Goal: Transaction & Acquisition: Purchase product/service

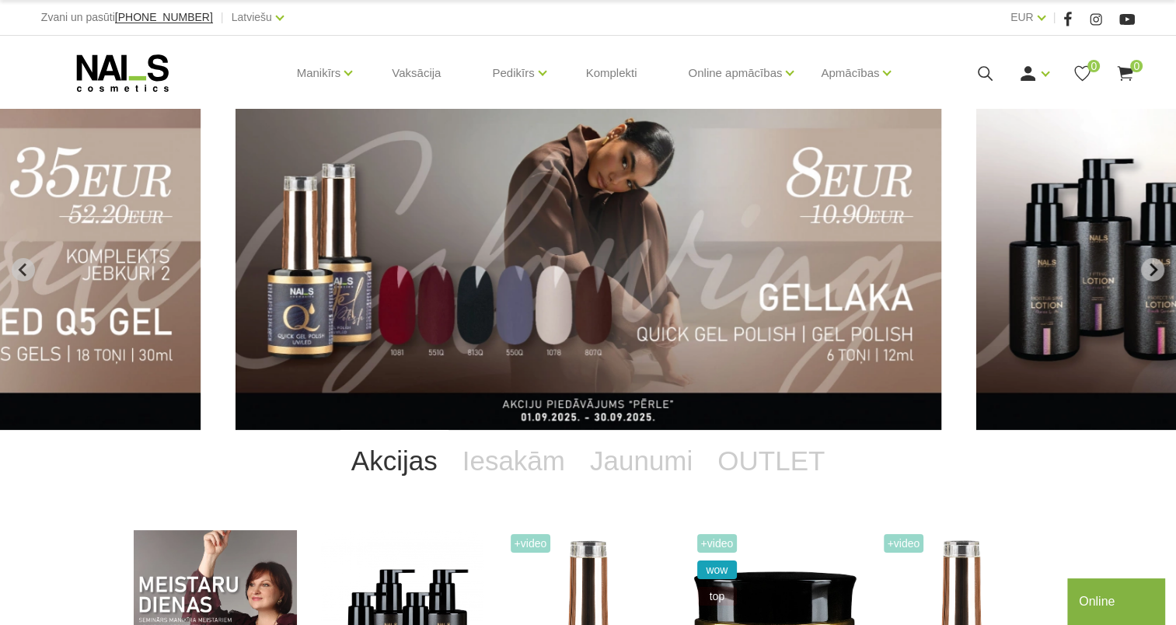
click at [436, 25] on div "Zvani un pasūti [PHONE_NUMBER] | Latviešu Latviešu Russian English" at bounding box center [314, 17] width 547 height 19
click at [980, 85] on link "Ienākt" at bounding box center [999, 98] width 117 height 31
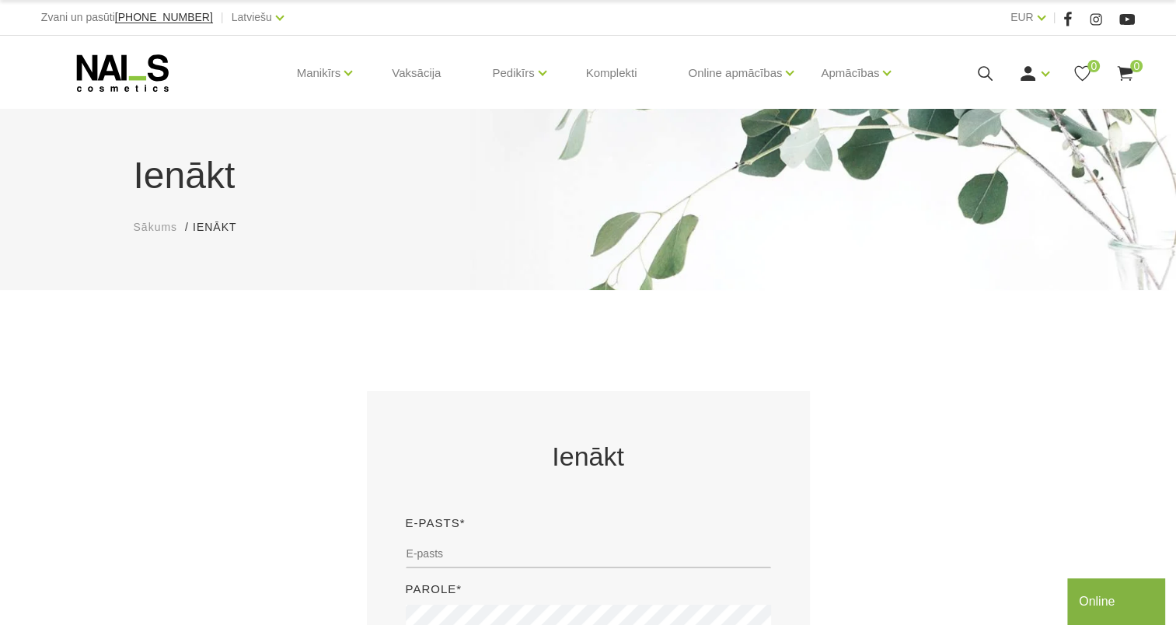
click at [979, 72] on use at bounding box center [985, 73] width 15 height 15
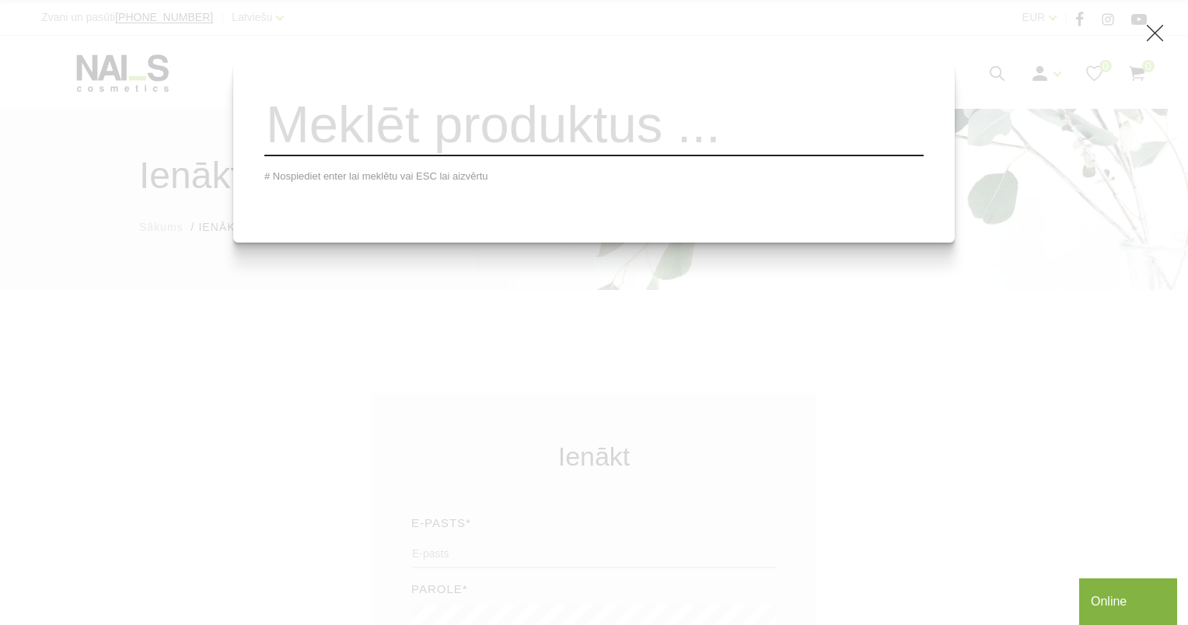
click at [513, 156] on input "search" at bounding box center [593, 124] width 659 height 63
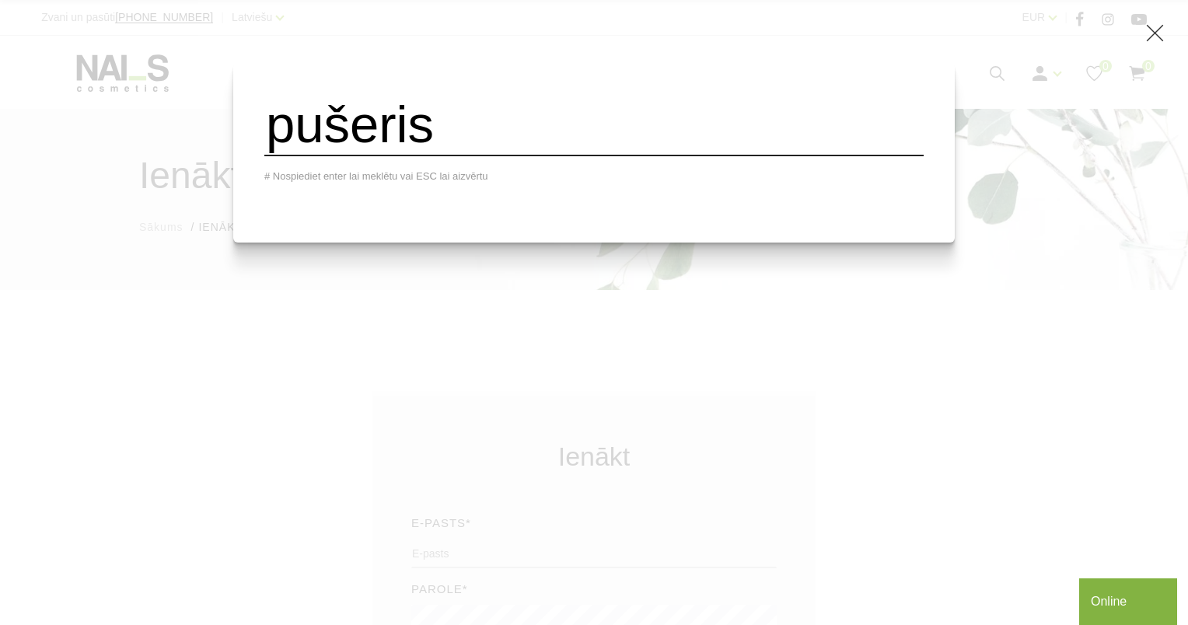
type input "pušeris"
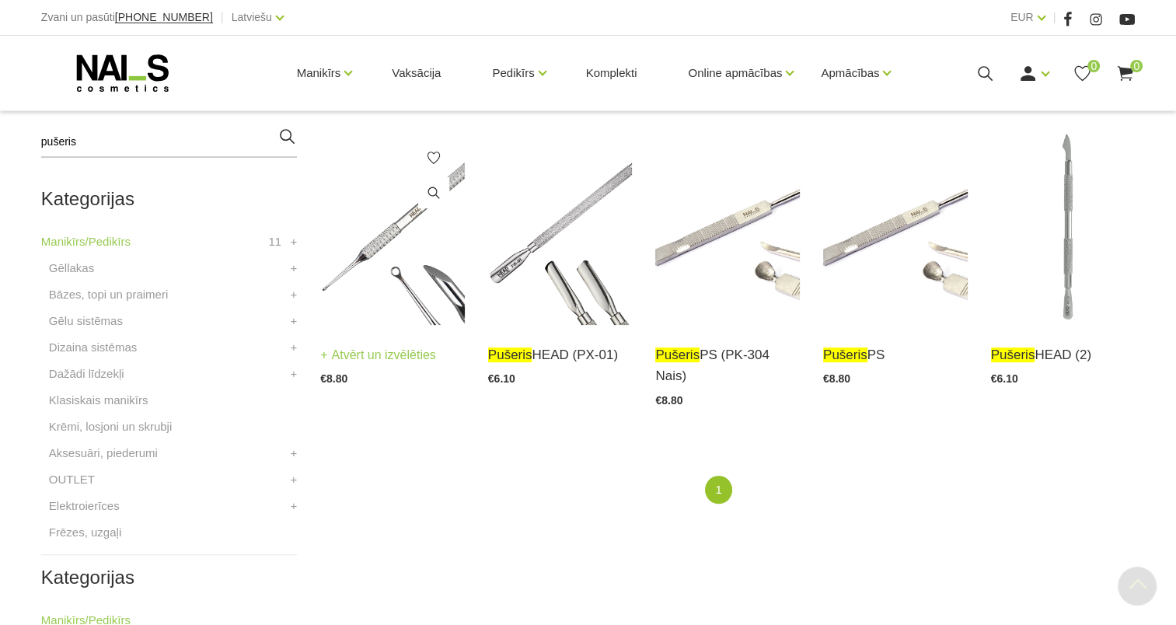
scroll to position [373, 0]
click at [879, 355] on link "Atvērt un izvēlēties" at bounding box center [881, 355] width 116 height 22
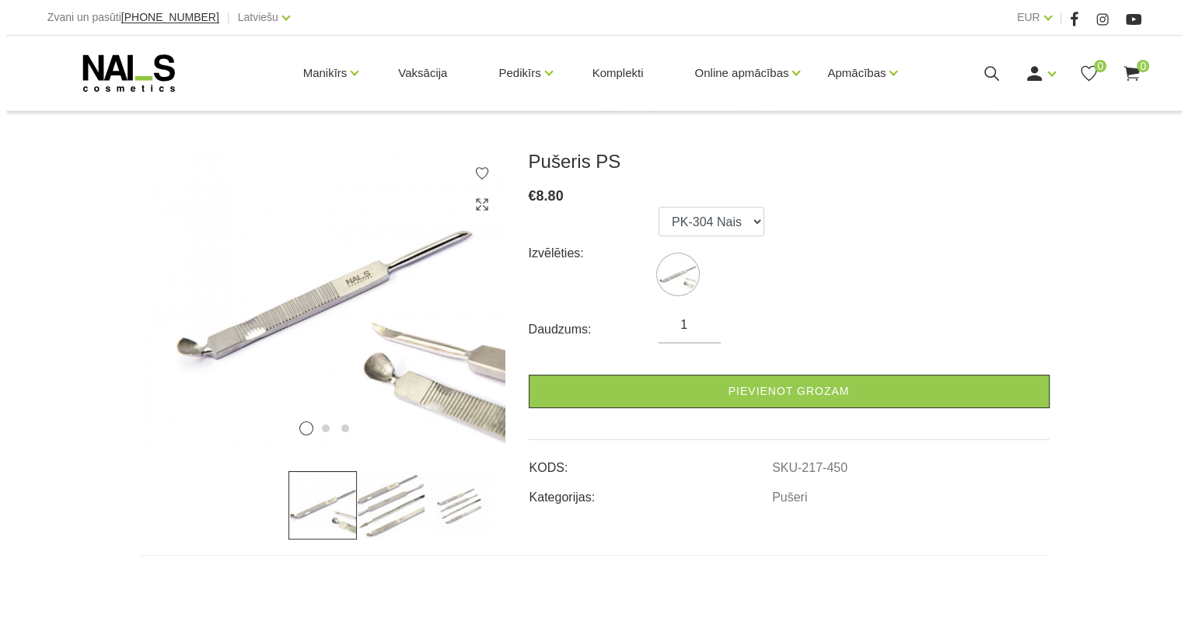
scroll to position [180, 0]
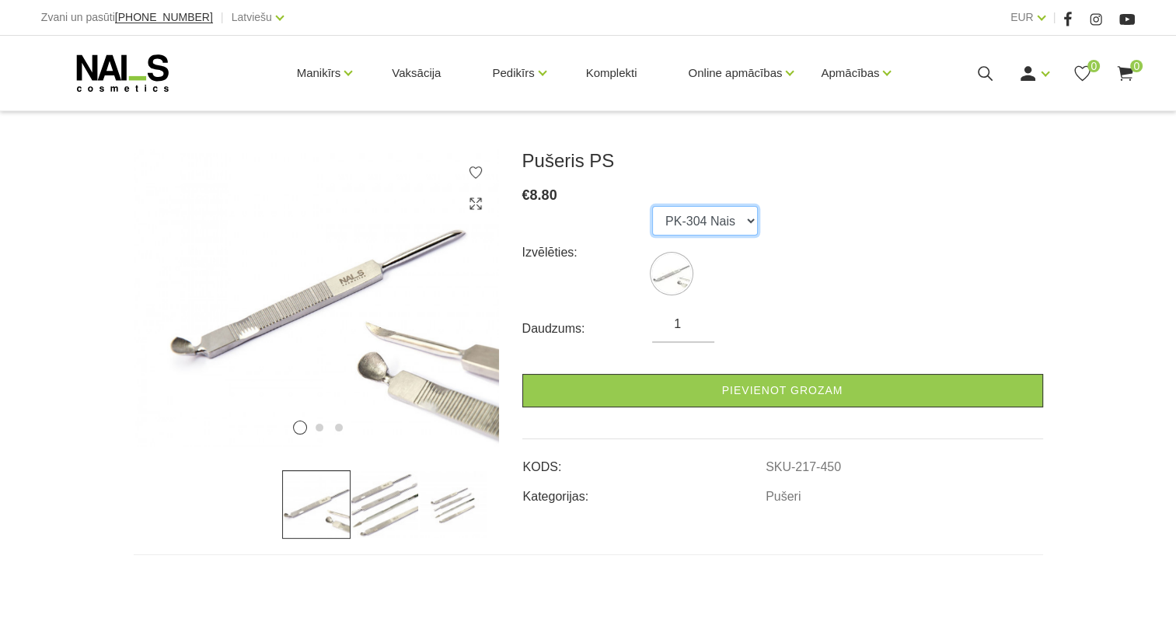
click at [728, 225] on select "PK-304 Nais" at bounding box center [705, 221] width 106 height 30
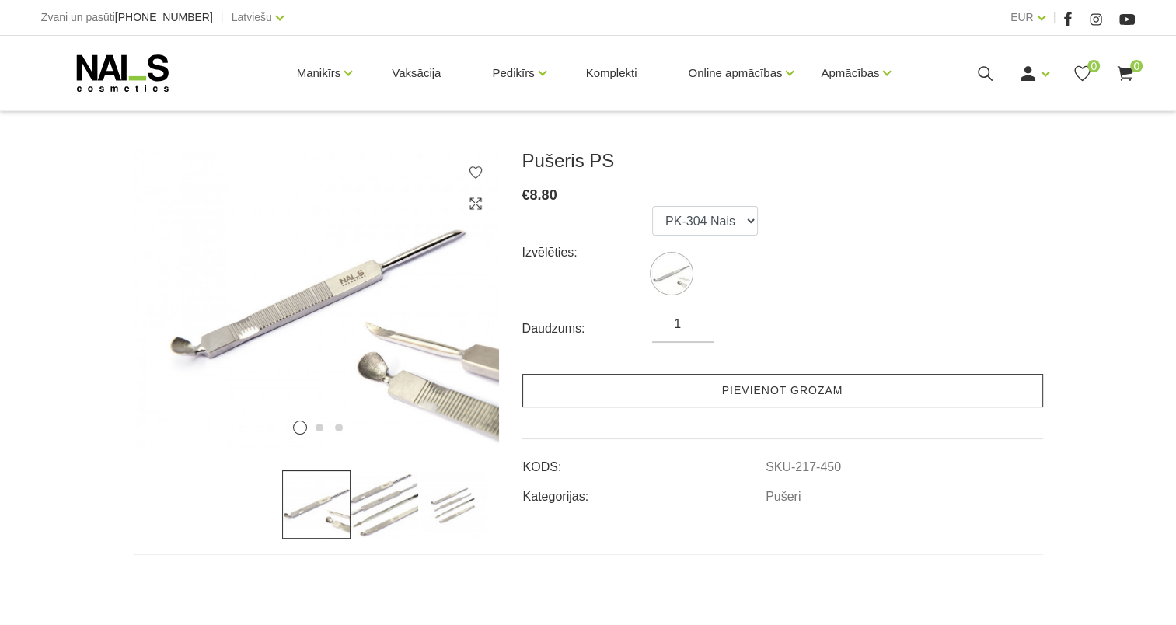
click at [700, 377] on link "Pievienot grozam" at bounding box center [782, 390] width 521 height 33
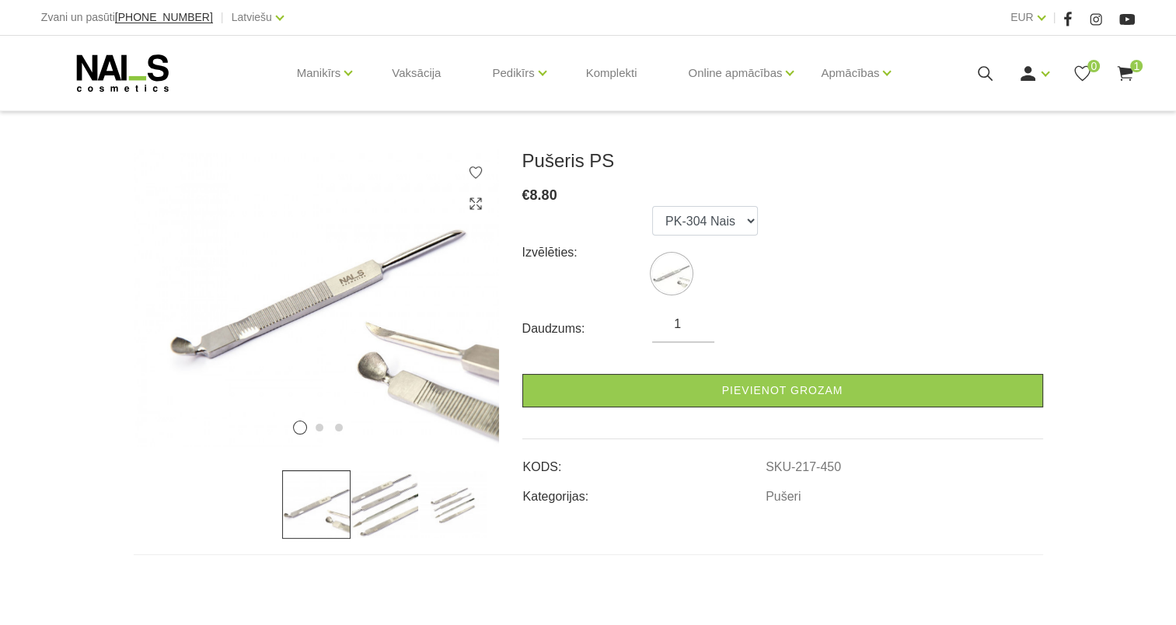
click at [982, 72] on icon at bounding box center [985, 73] width 19 height 19
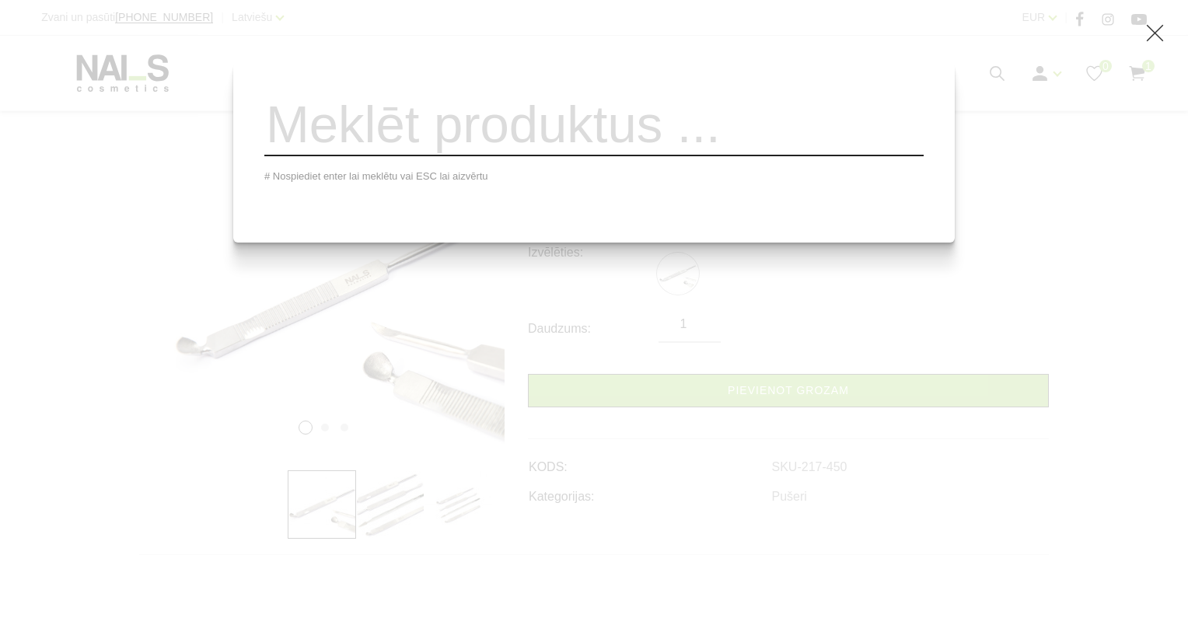
click at [757, 307] on div "# Nospiediet enter lai meklētu vai ESC lai aizvērtu" at bounding box center [594, 312] width 1188 height 625
click at [936, 193] on div "# Nospiediet enter lai meklētu vai ESC lai aizvērtu" at bounding box center [594, 312] width 1188 height 625
click at [673, 257] on div "# Nospiediet enter lai meklētu vai ESC lai aizvērtu" at bounding box center [594, 312] width 1188 height 625
click at [1154, 33] on use at bounding box center [1155, 33] width 17 height 17
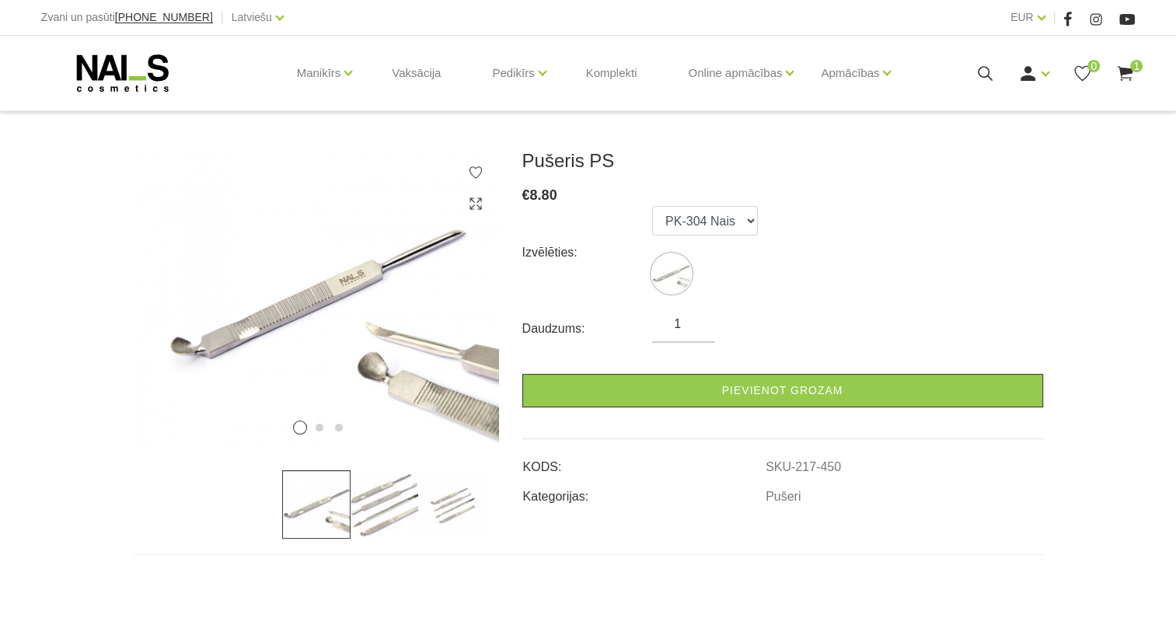
click at [983, 72] on icon at bounding box center [985, 73] width 19 height 19
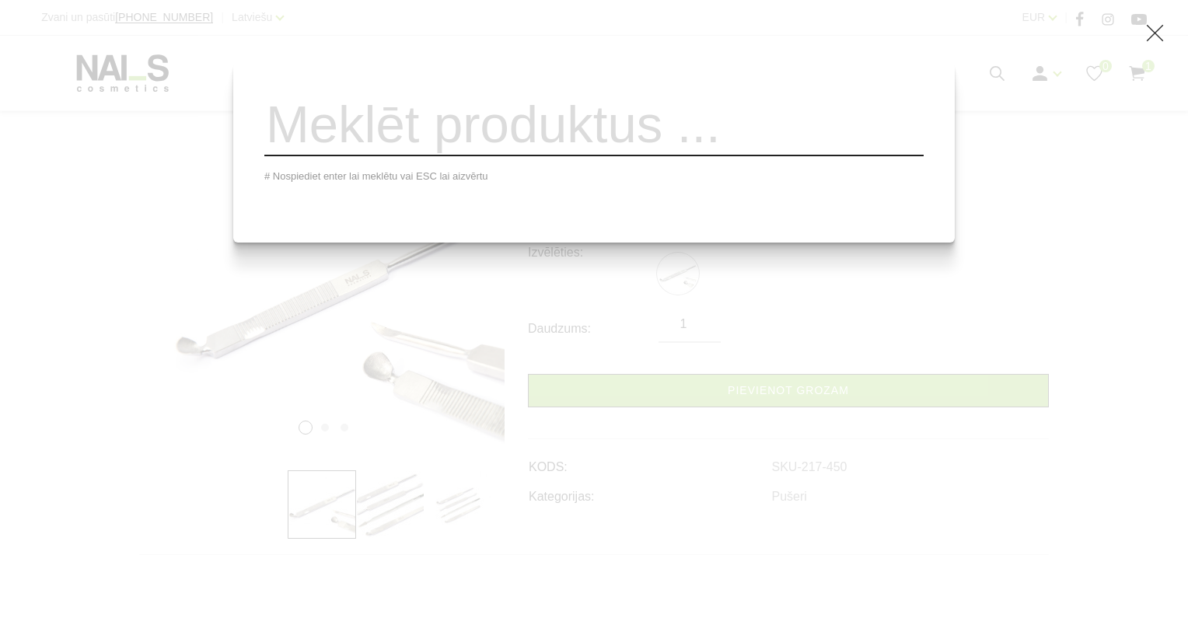
click at [554, 119] on input "search" at bounding box center [593, 124] width 659 height 63
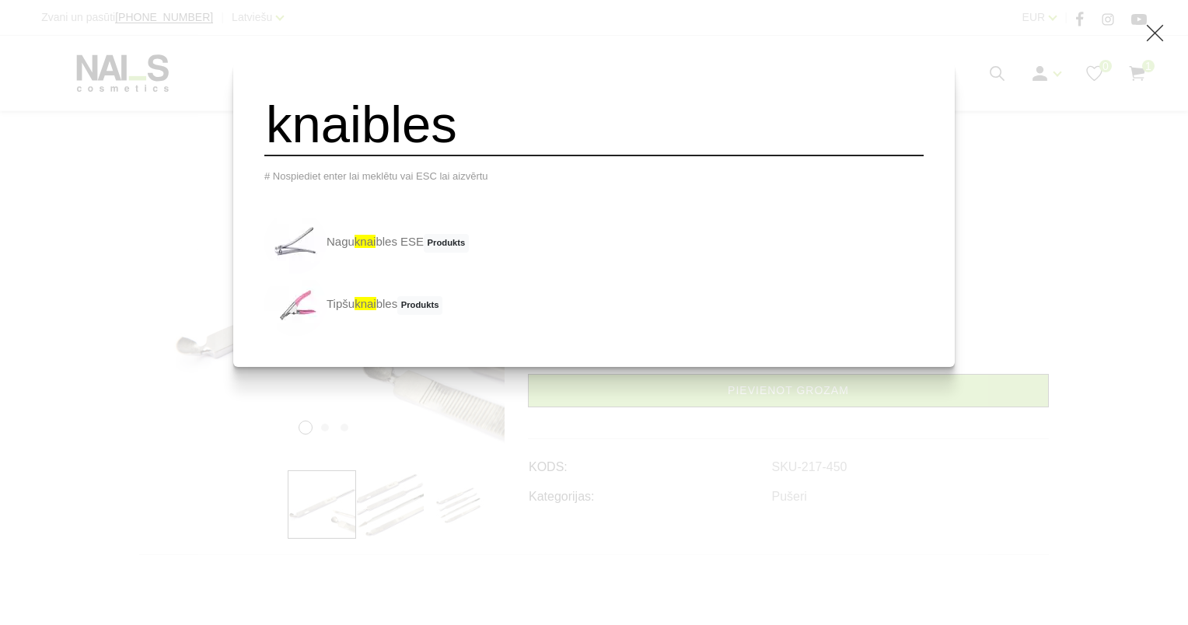
type input "knaibles"
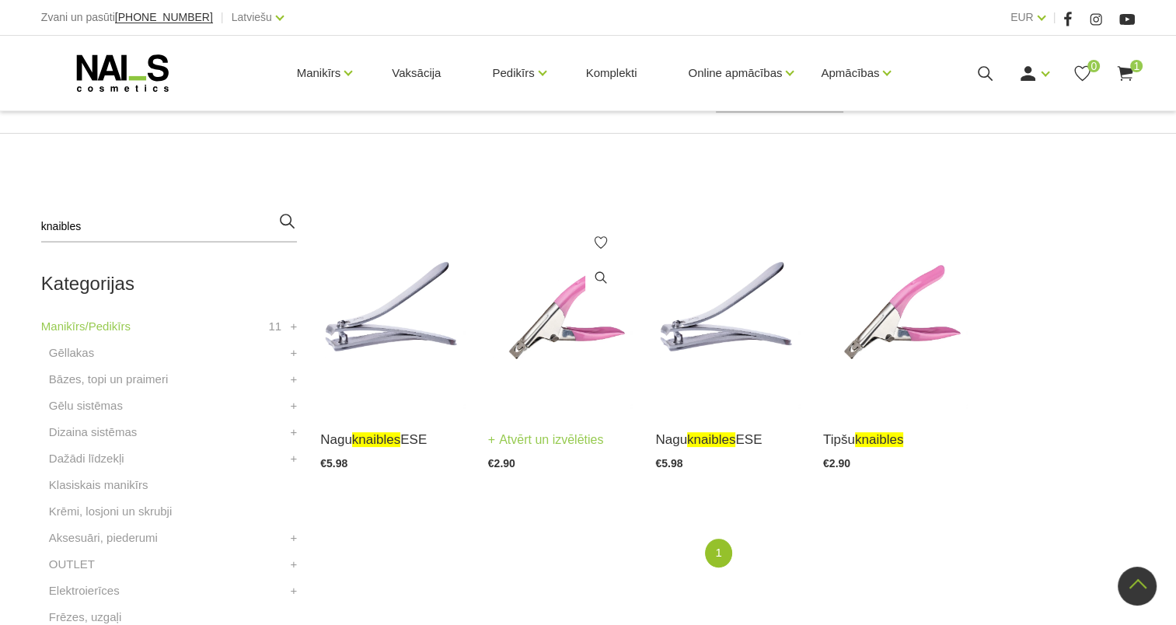
scroll to position [282, 0]
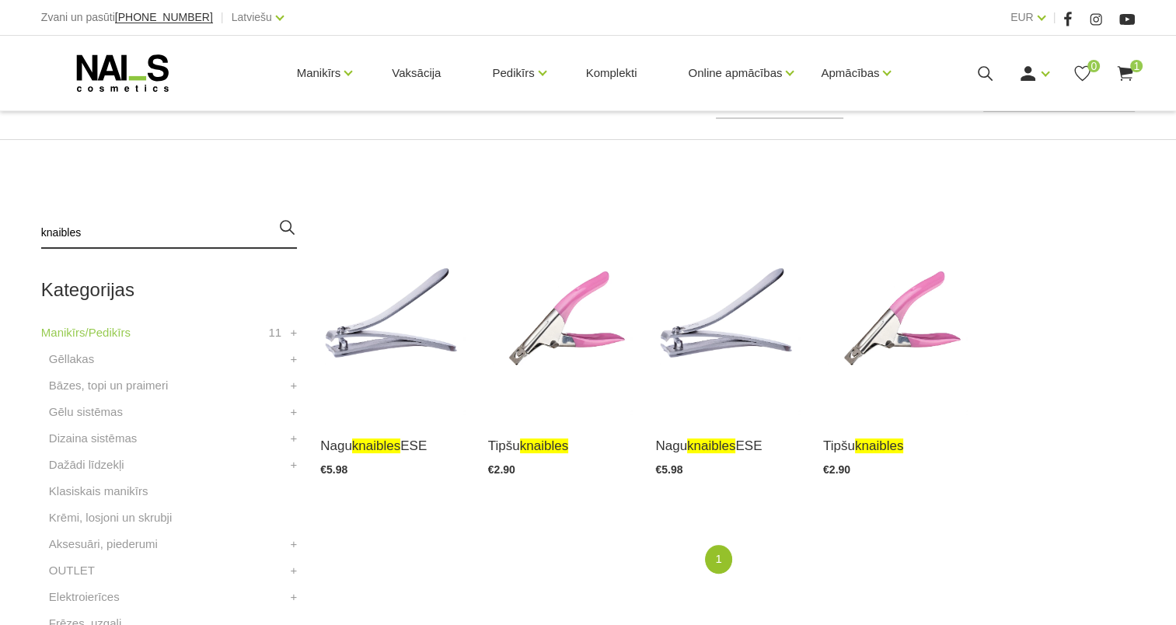
click at [180, 232] on input "knaibles" at bounding box center [169, 233] width 256 height 31
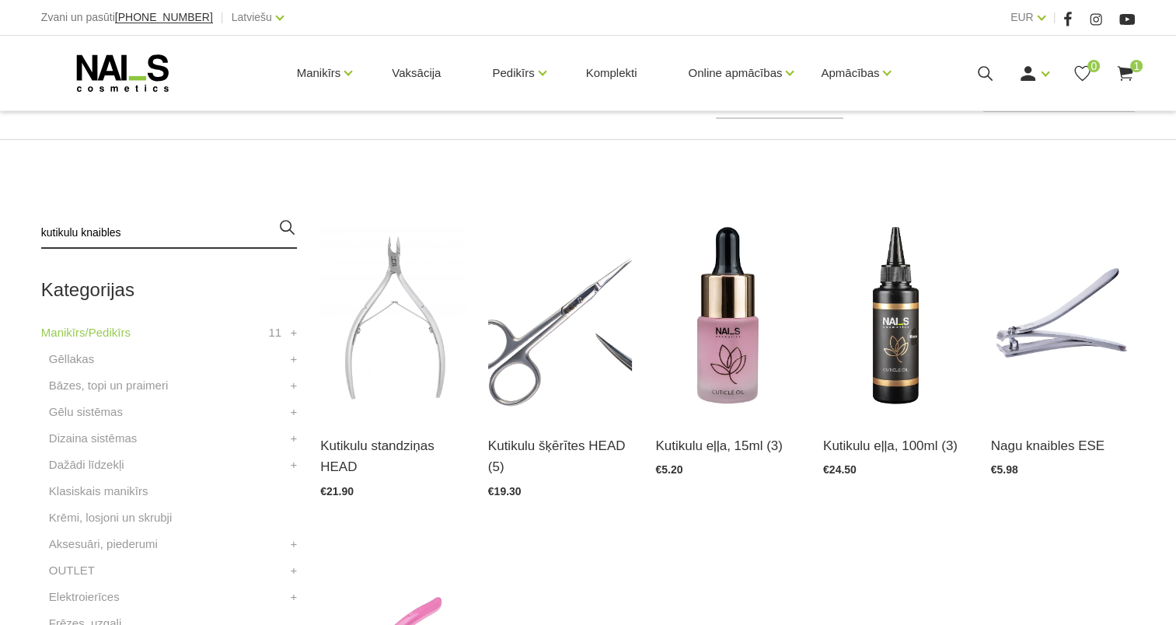
type input "kutikulu knaibles"
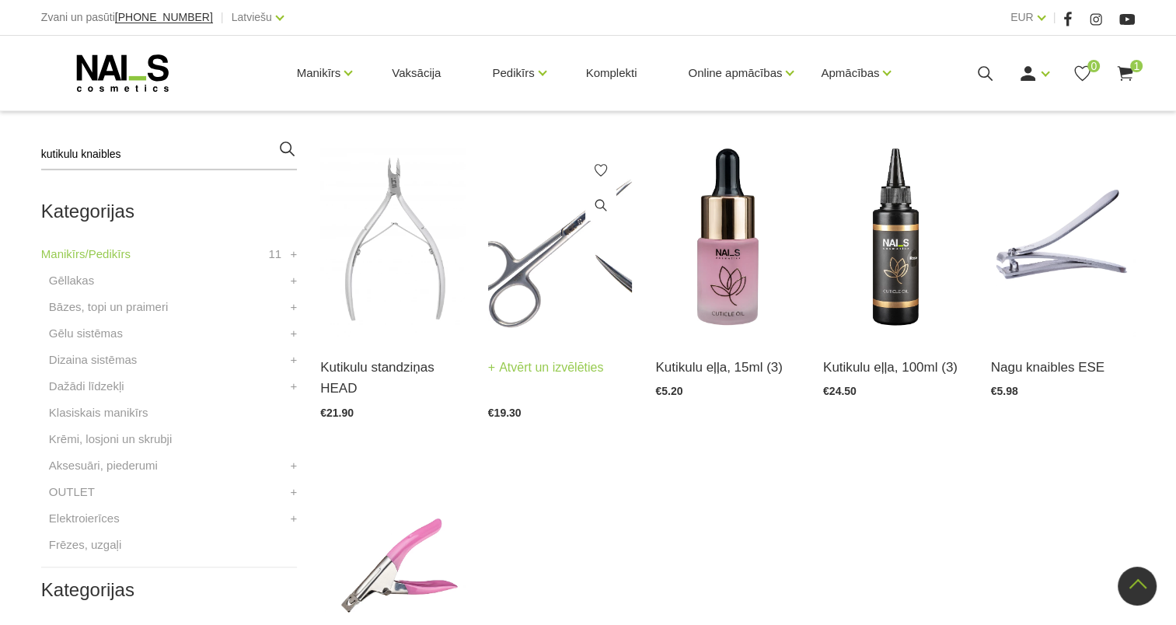
scroll to position [301, 0]
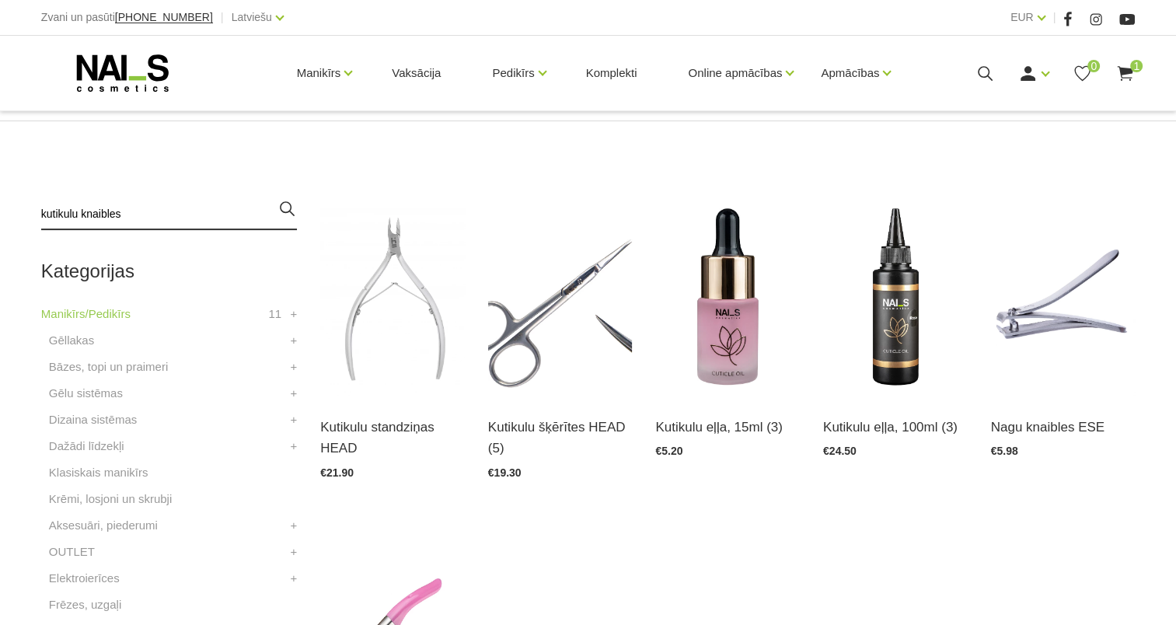
click at [245, 205] on input "kutikulu knaibles" at bounding box center [169, 214] width 256 height 31
click at [232, 203] on div "Manikīrs/Pedikīrs Profesionāli manikīra produkti Sākums Manikīrs/Pedikīrs Manik…" at bounding box center [588, 367] width 1176 height 1336
click at [143, 208] on input "kutikulu knaibl" at bounding box center [169, 214] width 256 height 31
type input "kutikulu"
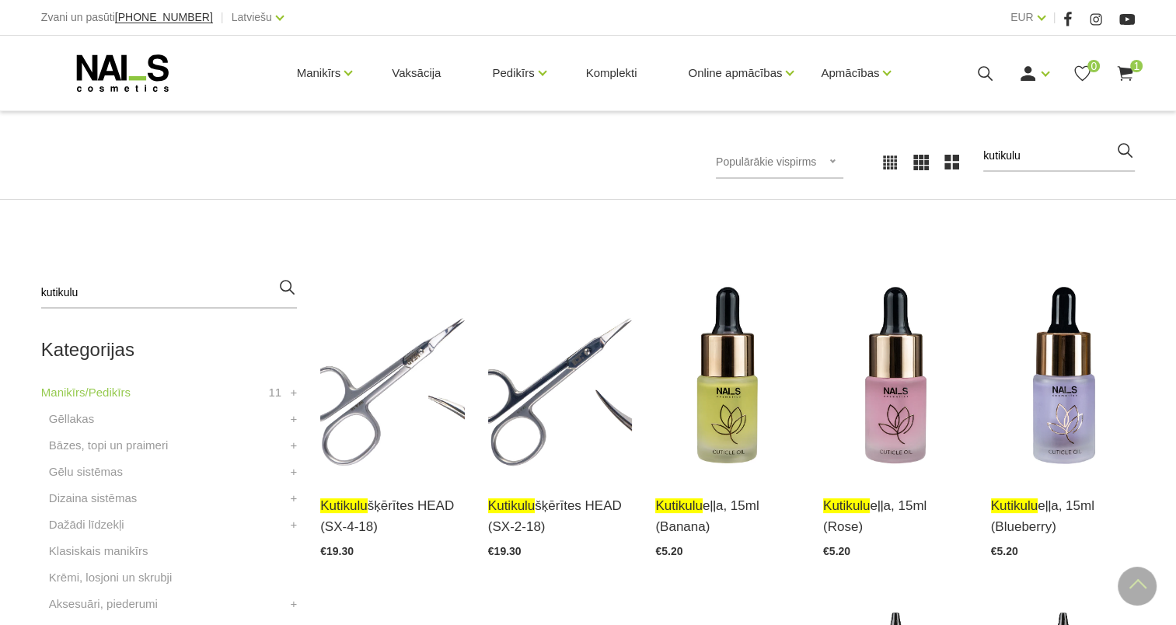
scroll to position [233, 0]
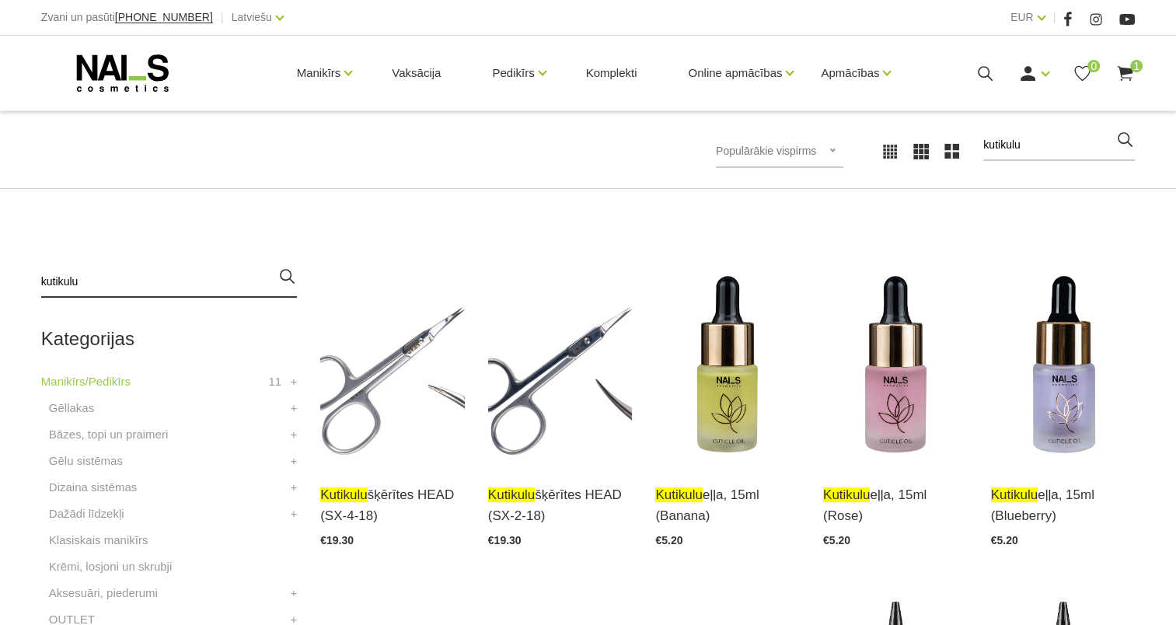
click at [134, 268] on input "kutikulu" at bounding box center [169, 282] width 256 height 31
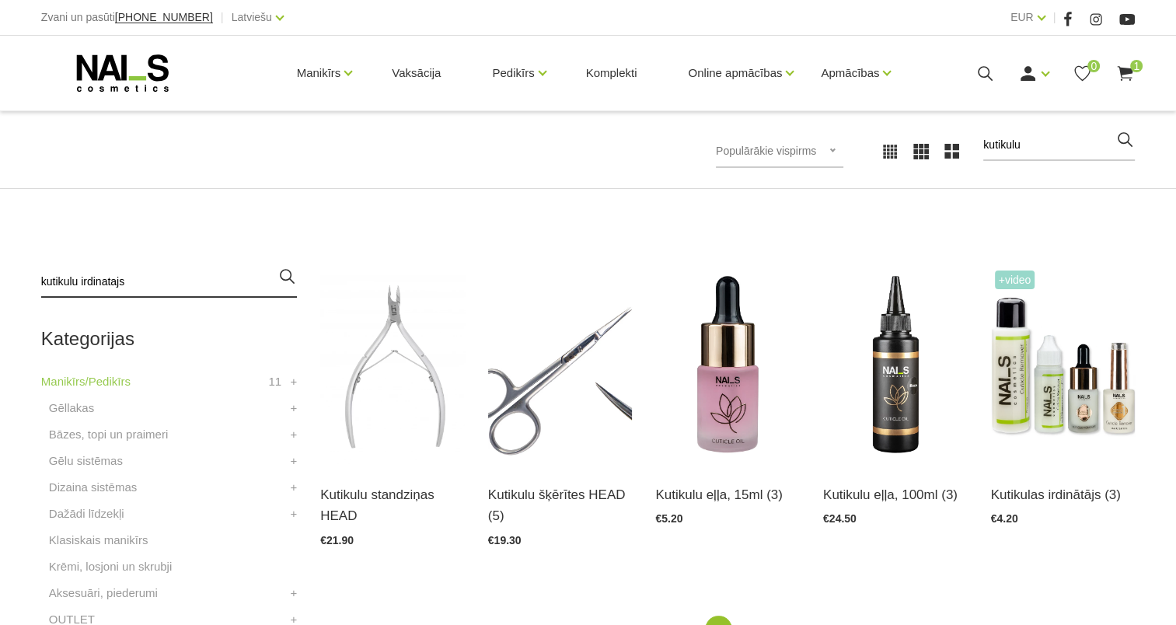
type input "kutikulu irdinatajs"
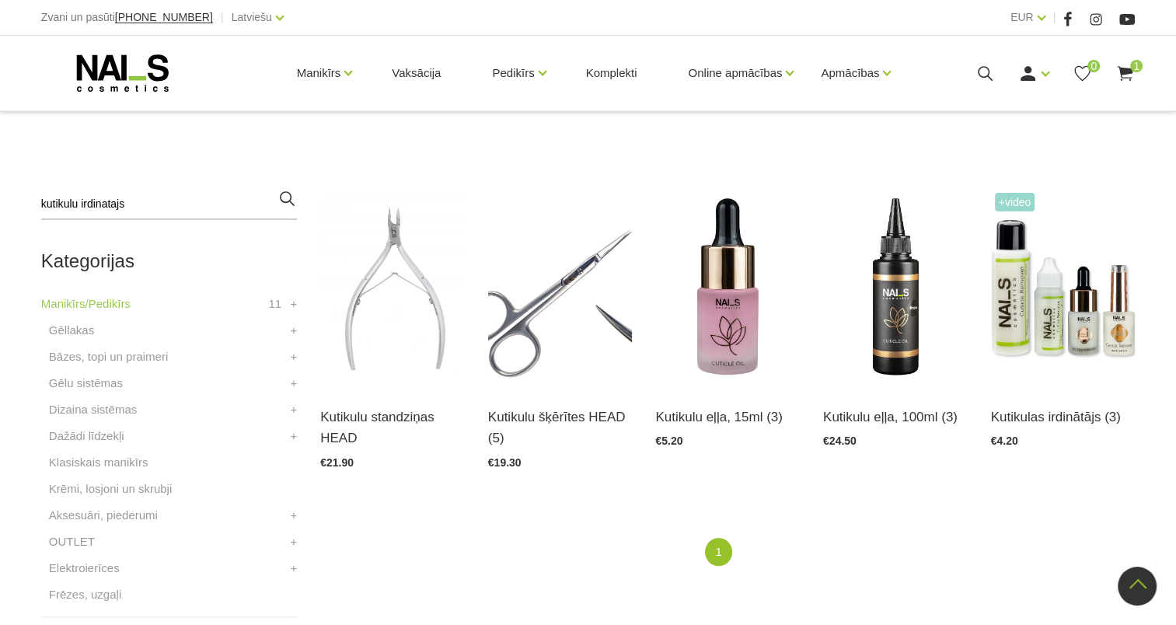
scroll to position [311, 0]
click at [1045, 323] on img at bounding box center [1063, 288] width 145 height 198
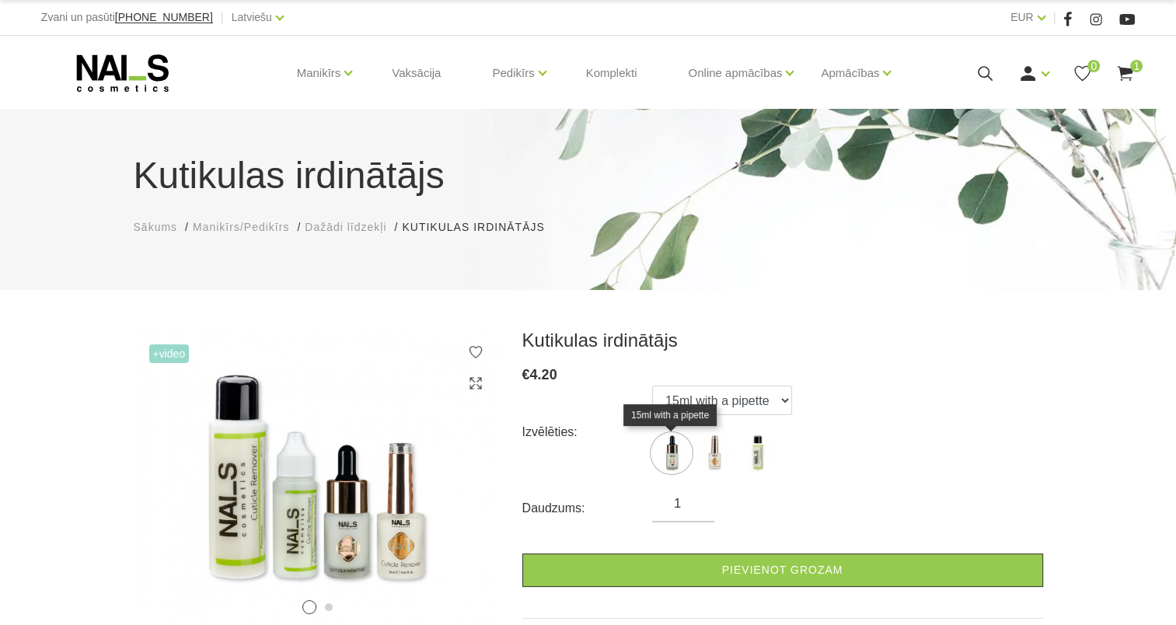
click at [665, 457] on img at bounding box center [671, 453] width 39 height 39
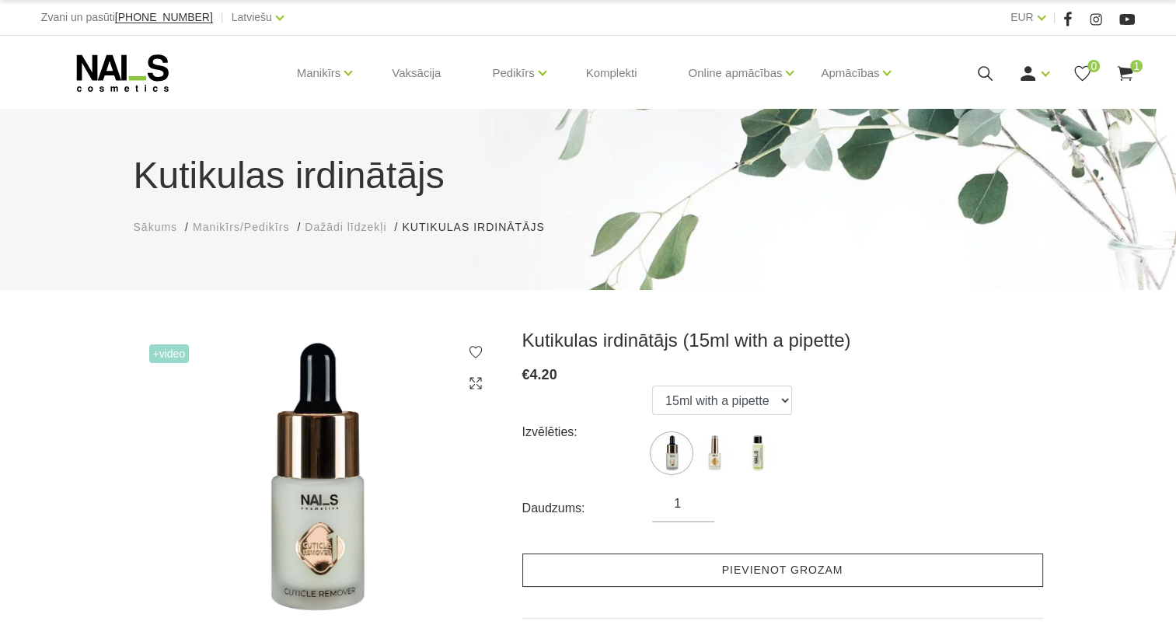
click at [708, 572] on link "Pievienot grozam" at bounding box center [782, 570] width 521 height 33
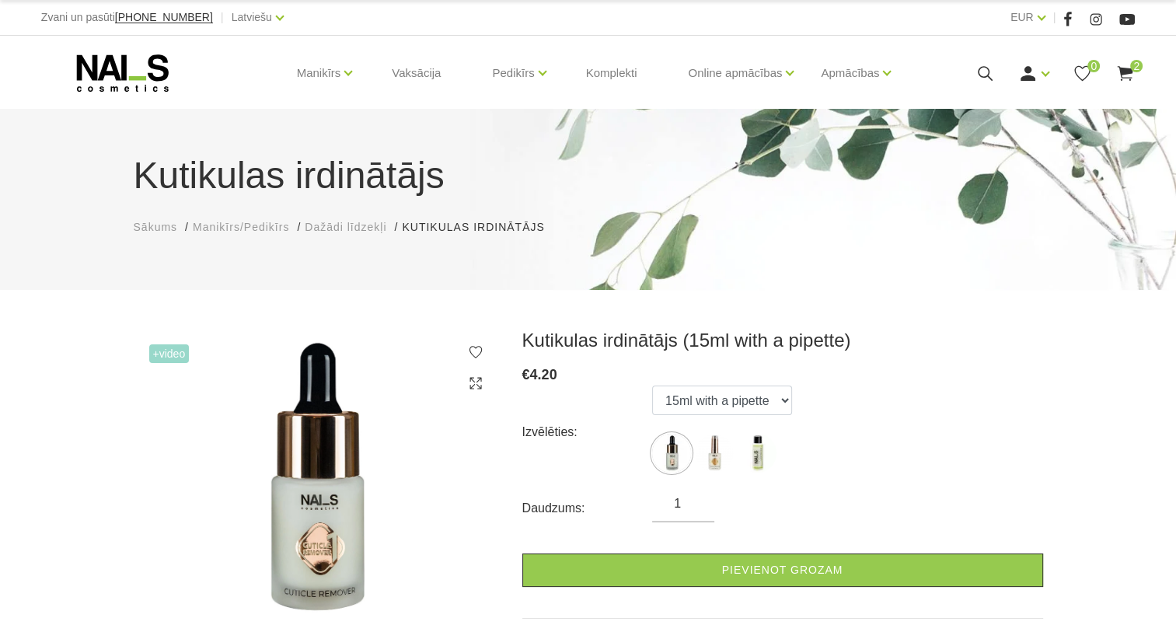
click at [1122, 75] on use at bounding box center [1126, 73] width 16 height 15
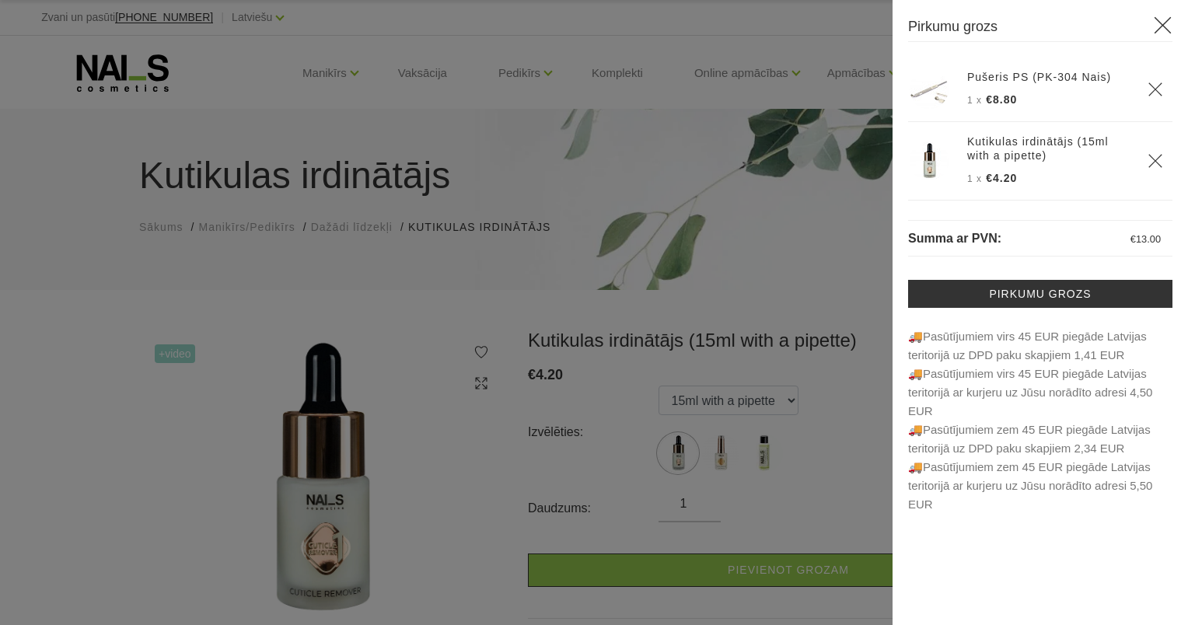
click at [1161, 23] on use at bounding box center [1163, 25] width 17 height 17
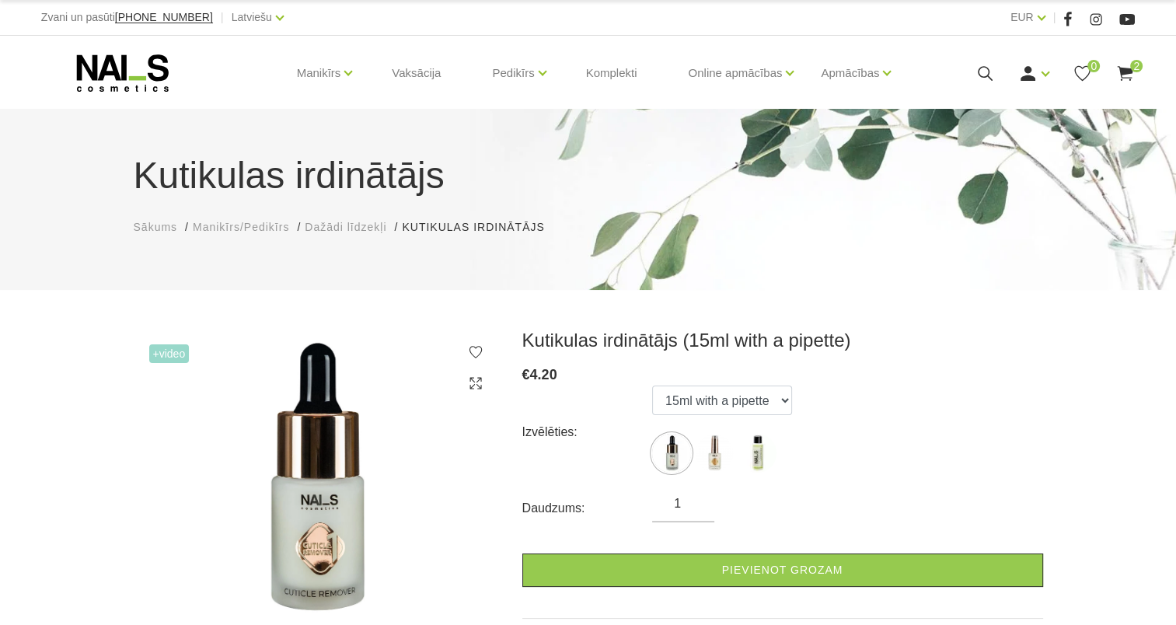
click at [976, 74] on icon at bounding box center [985, 73] width 19 height 19
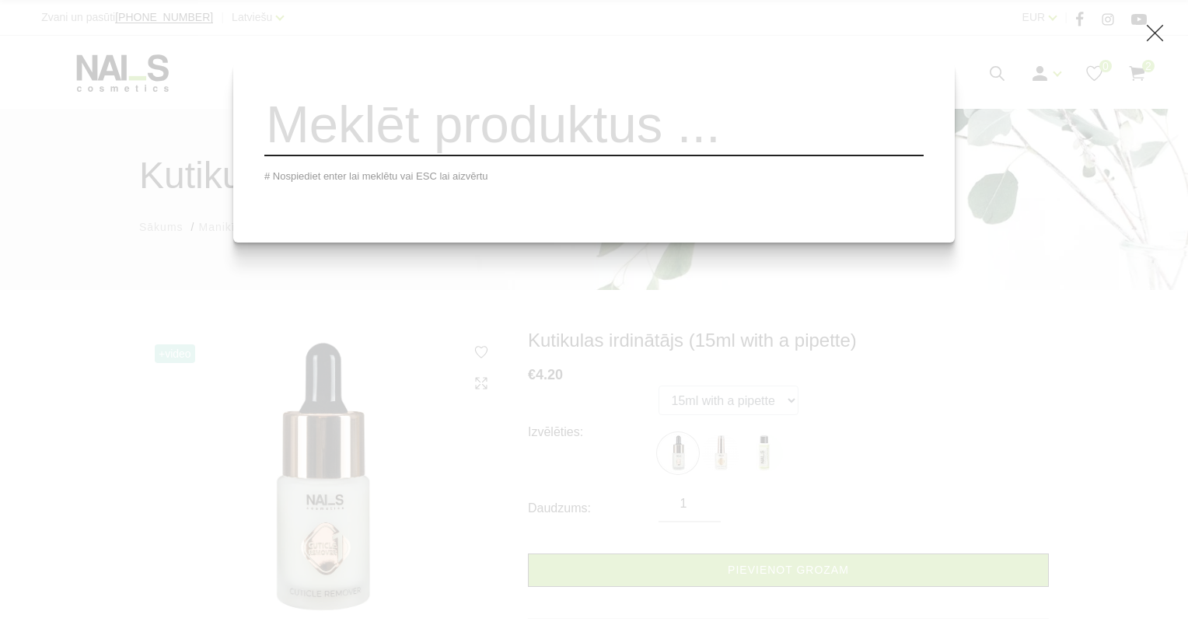
click at [1145, 40] on span at bounding box center [1154, 32] width 19 height 19
click at [1165, 34] on div "# Nospiediet enter lai meklētu vai ESC lai aizvērtu" at bounding box center [594, 312] width 1188 height 625
click at [1155, 37] on icon at bounding box center [1154, 32] width 19 height 19
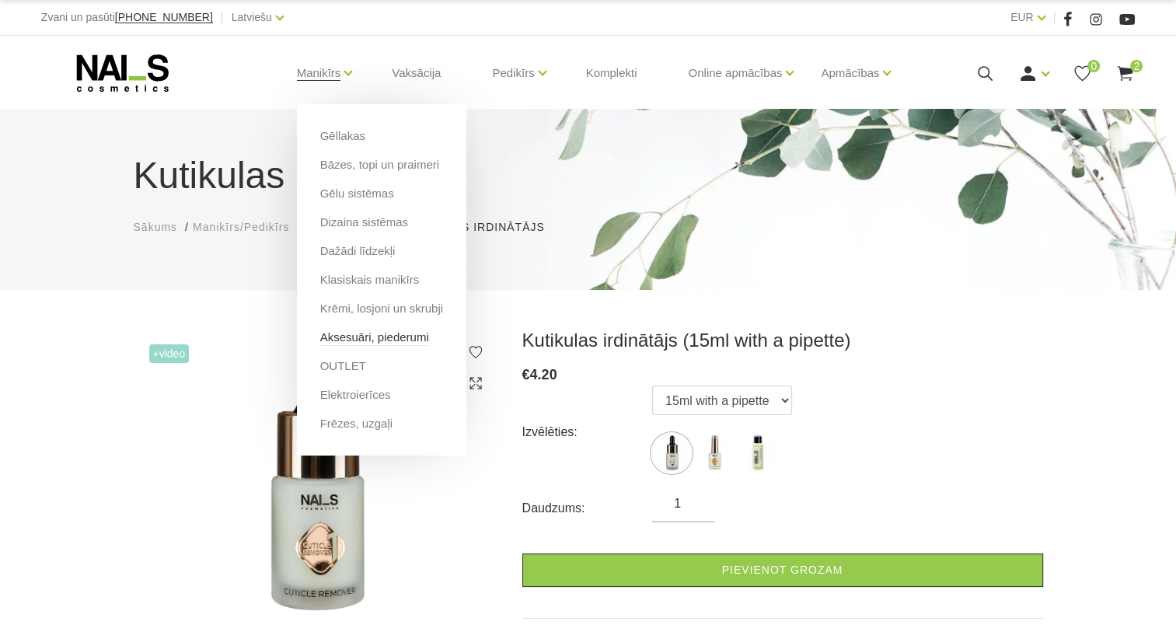
click at [360, 336] on link "Aksesuāri, piederumi" at bounding box center [374, 337] width 109 height 17
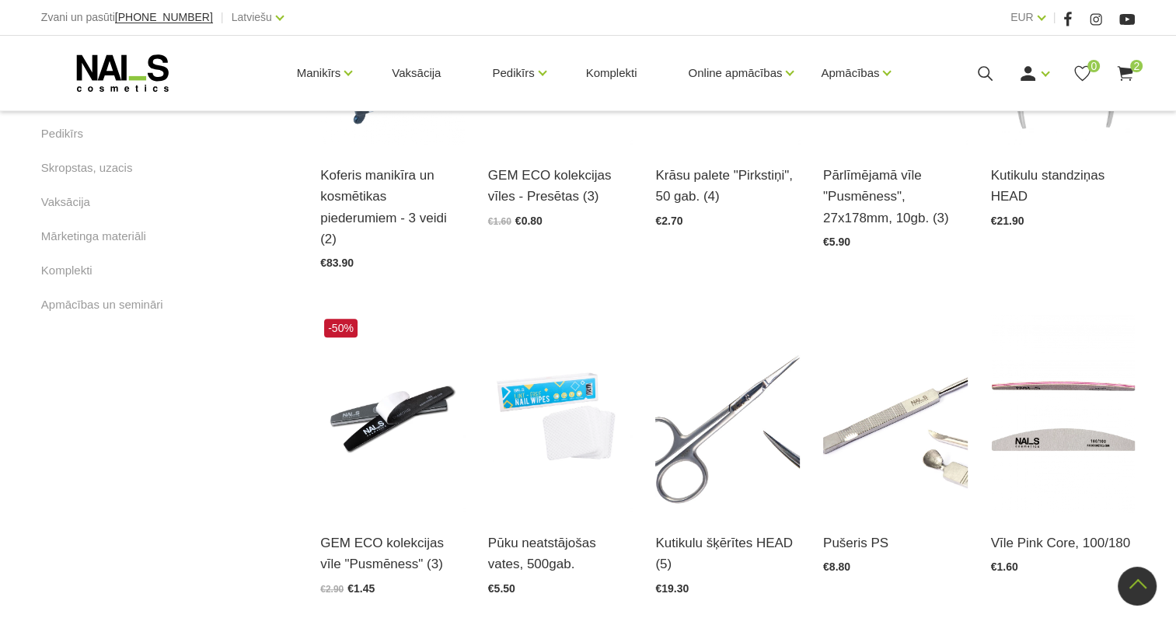
scroll to position [903, 0]
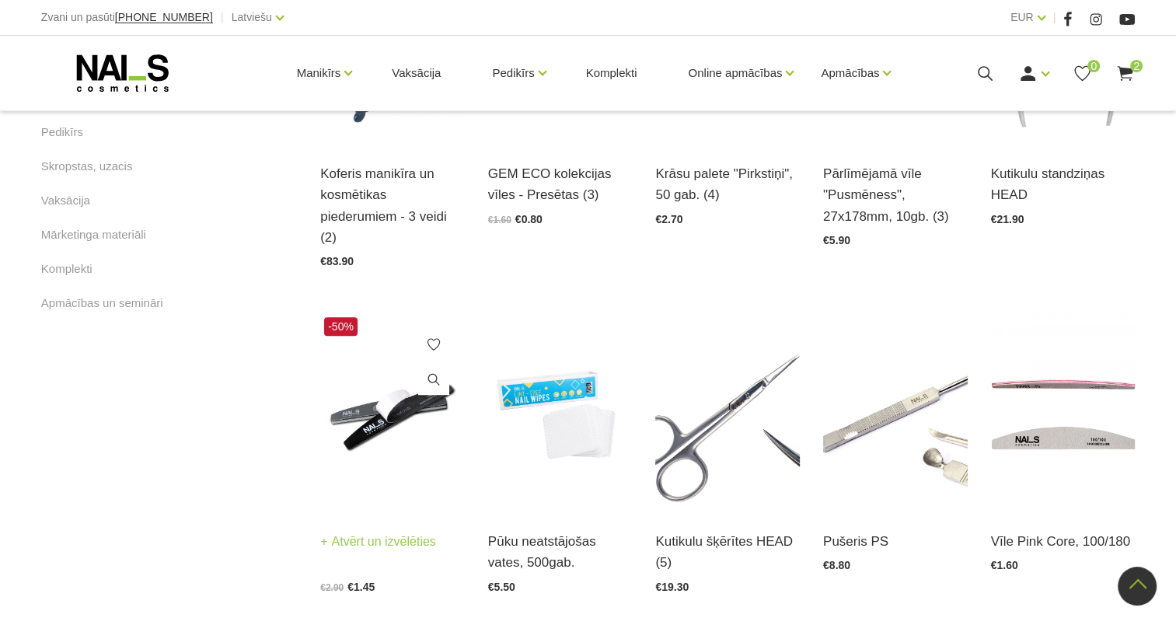
click at [389, 405] on img at bounding box center [392, 412] width 145 height 198
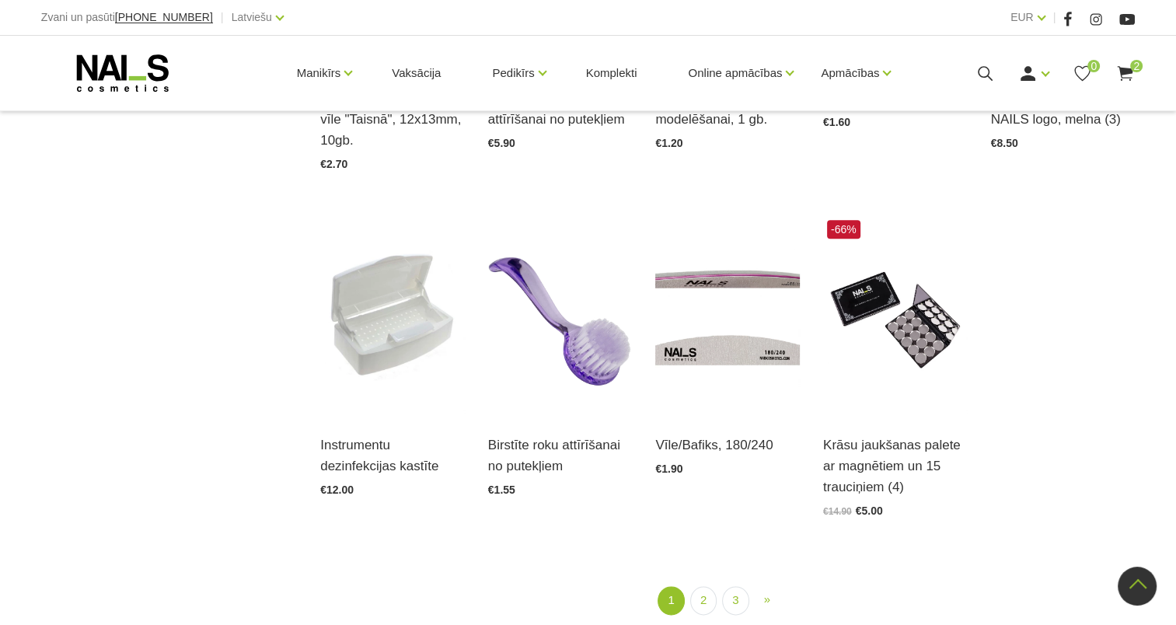
scroll to position [1675, 0]
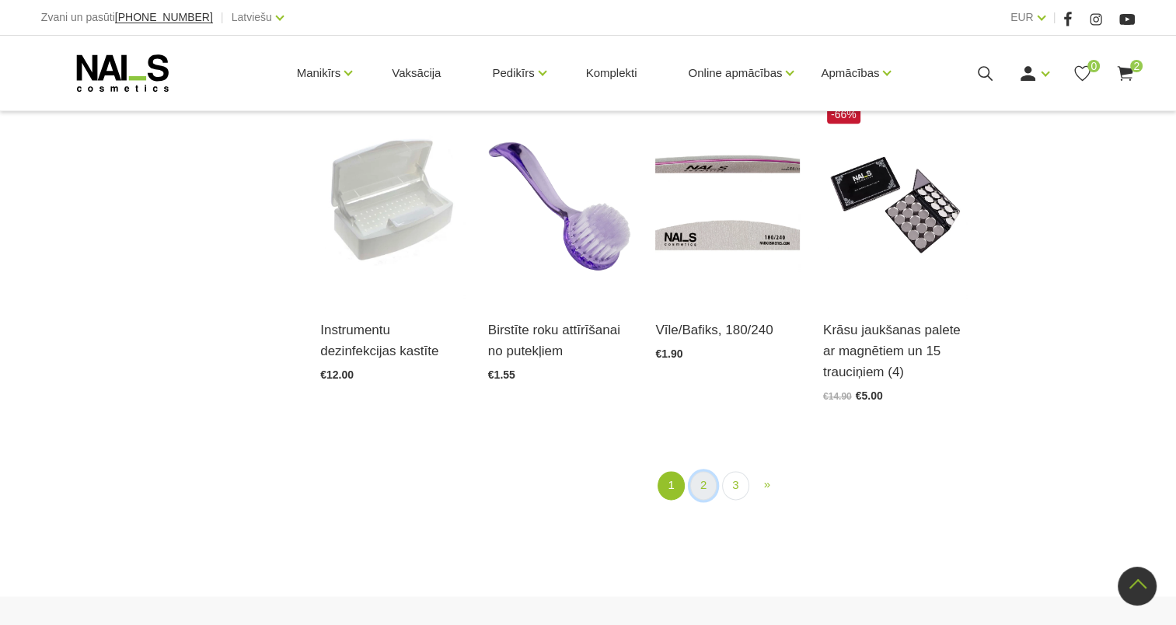
click at [695, 471] on link "2" at bounding box center [703, 485] width 26 height 29
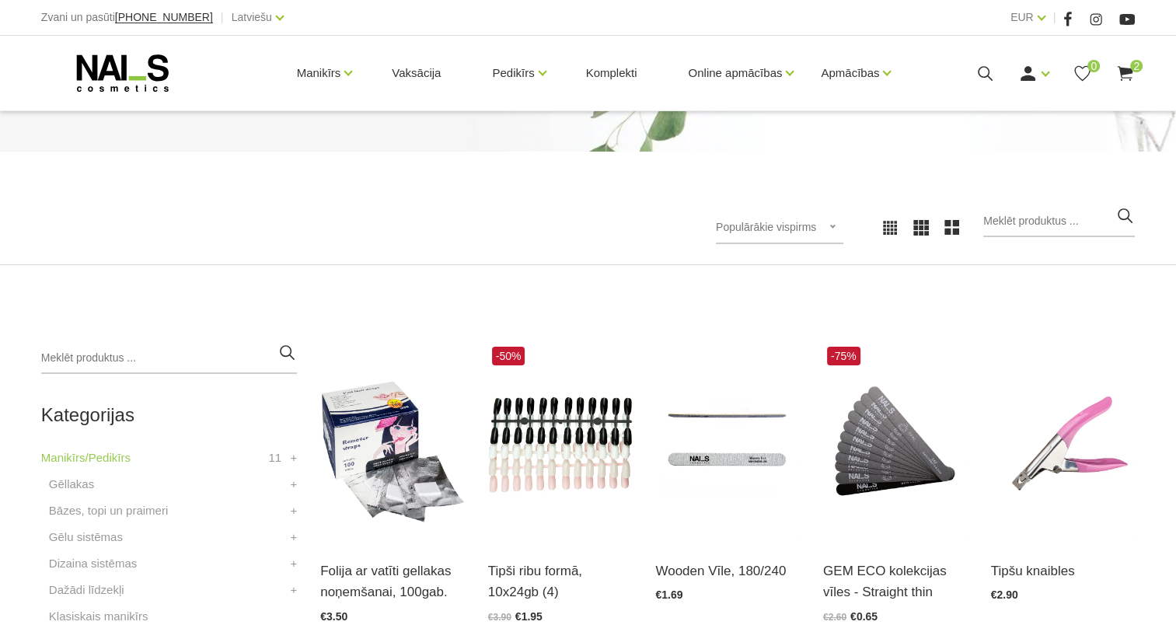
scroll to position [139, 0]
click at [216, 362] on input "search" at bounding box center [169, 357] width 256 height 31
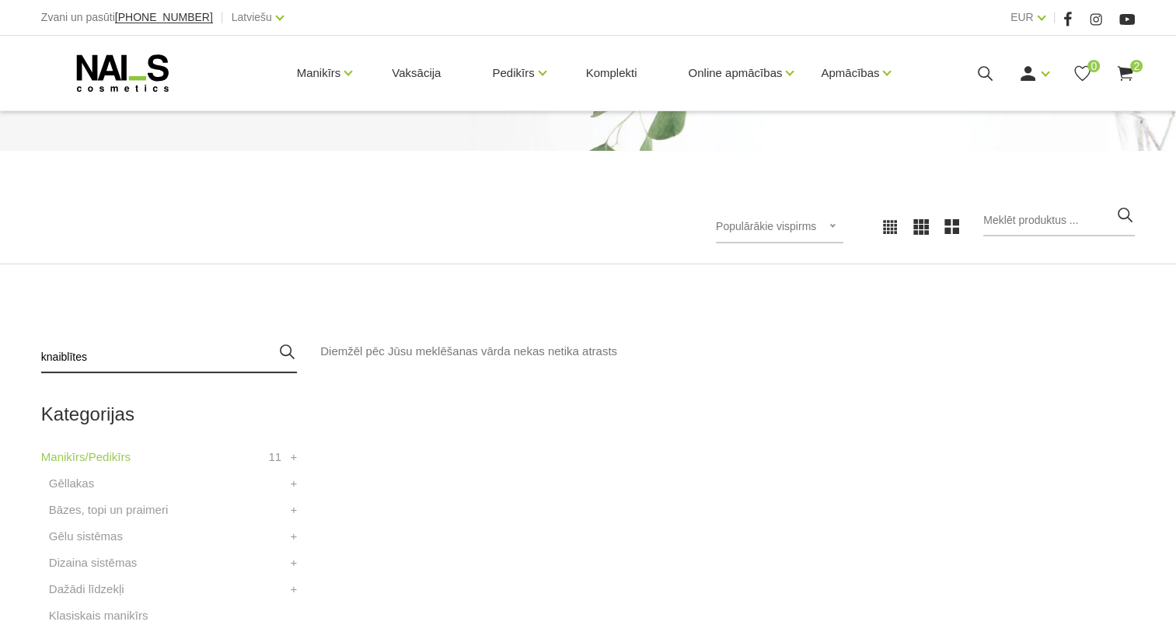
type input "knaiblītes"
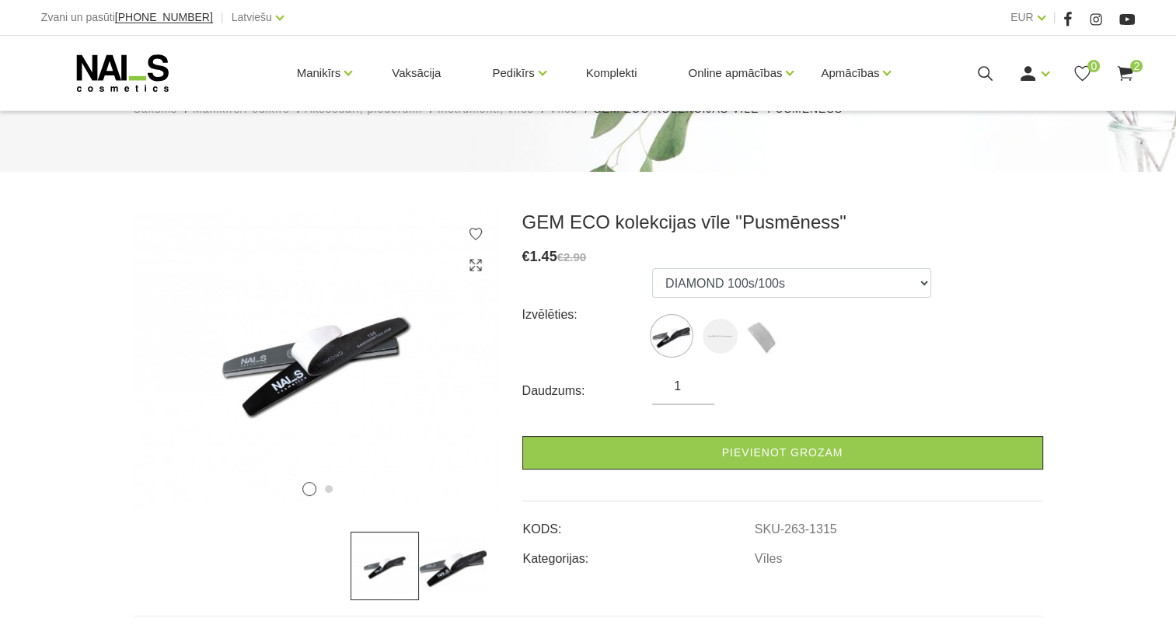
scroll to position [120, 0]
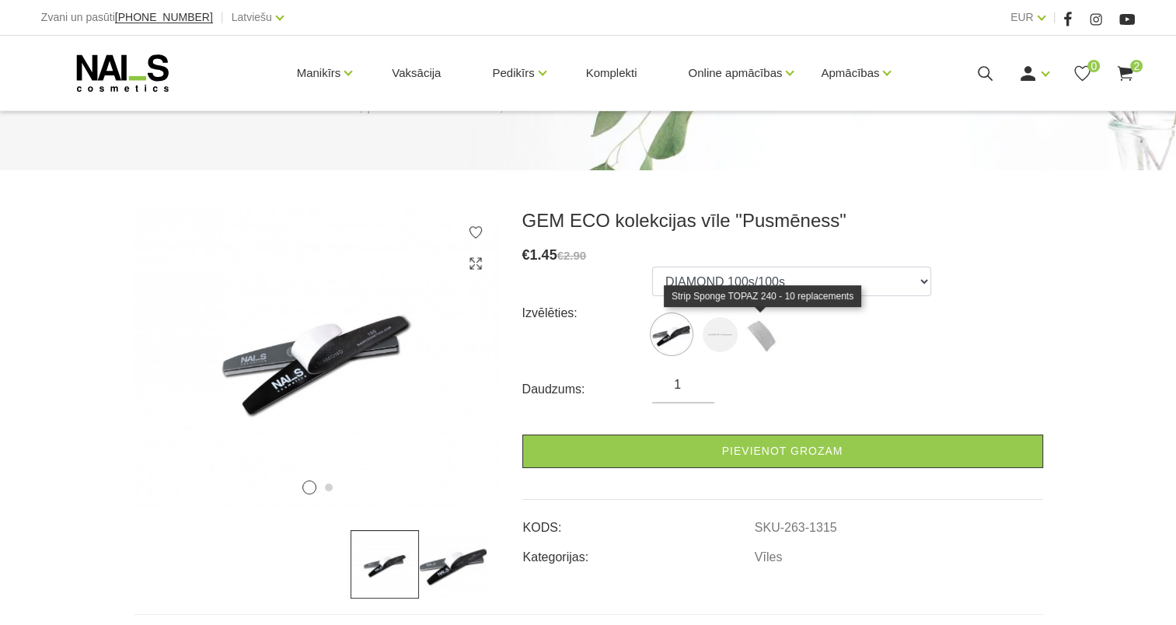
click at [766, 330] on img at bounding box center [761, 334] width 39 height 39
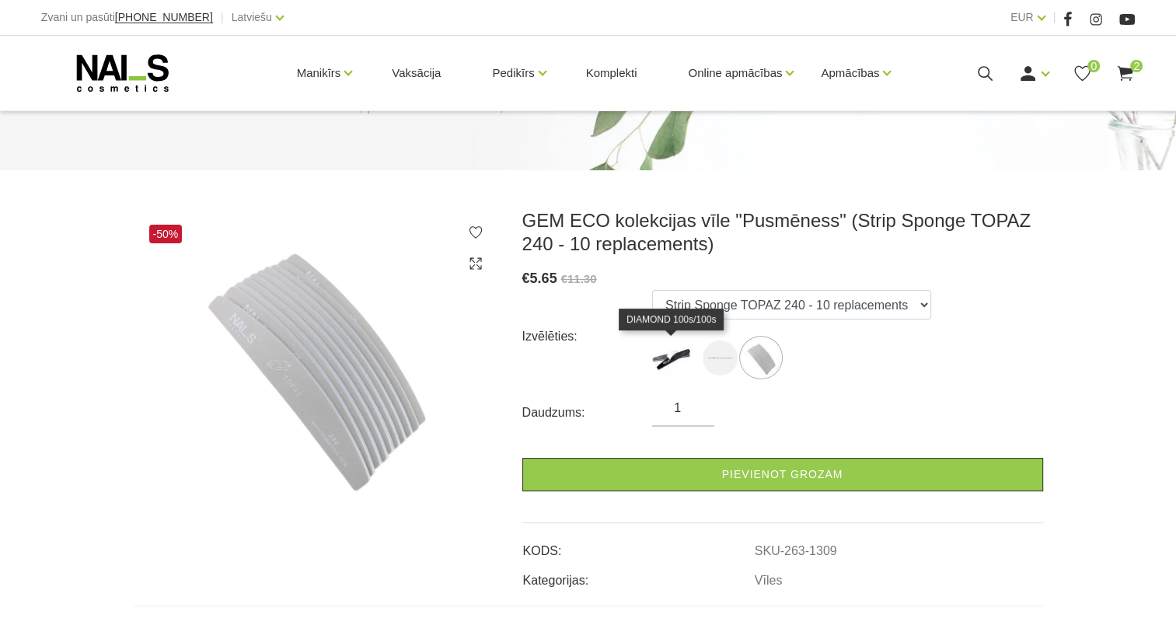
click at [683, 347] on img at bounding box center [671, 357] width 39 height 39
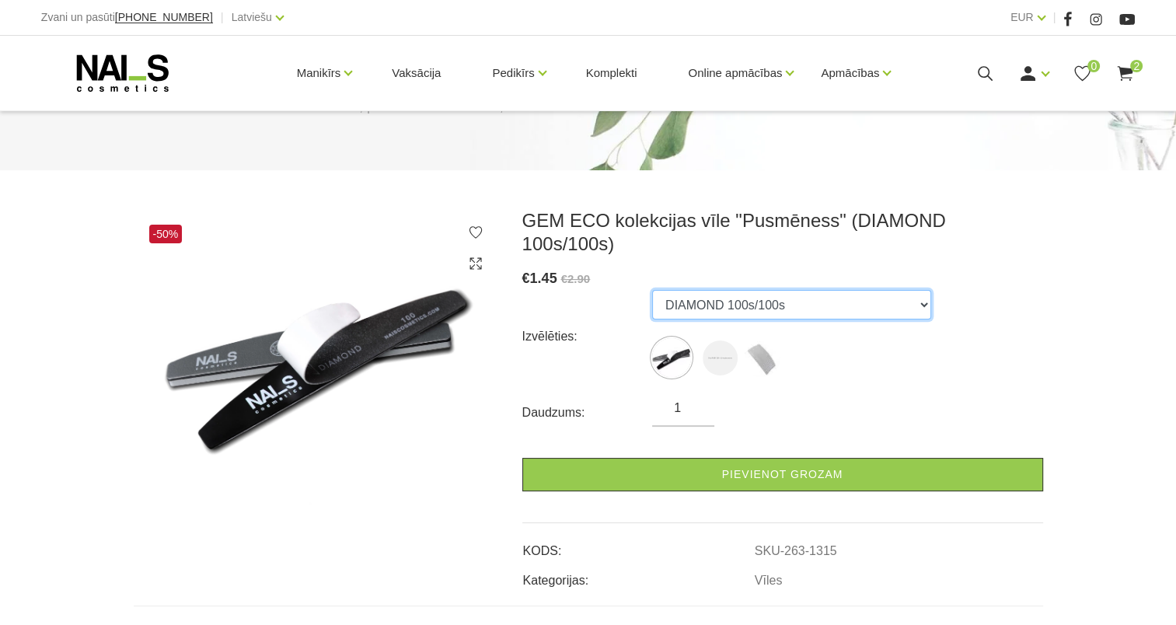
click at [774, 290] on select "DIAMOND 100s/100s Strip RUBY 180 - 10 replacements Strip Sponge TOPAZ 240 - 10 …" at bounding box center [791, 305] width 279 height 30
select select "1309"
click at [652, 290] on select "DIAMOND 100s/100s Strip RUBY 180 - 10 replacements Strip Sponge TOPAZ 240 - 10 …" at bounding box center [791, 305] width 279 height 30
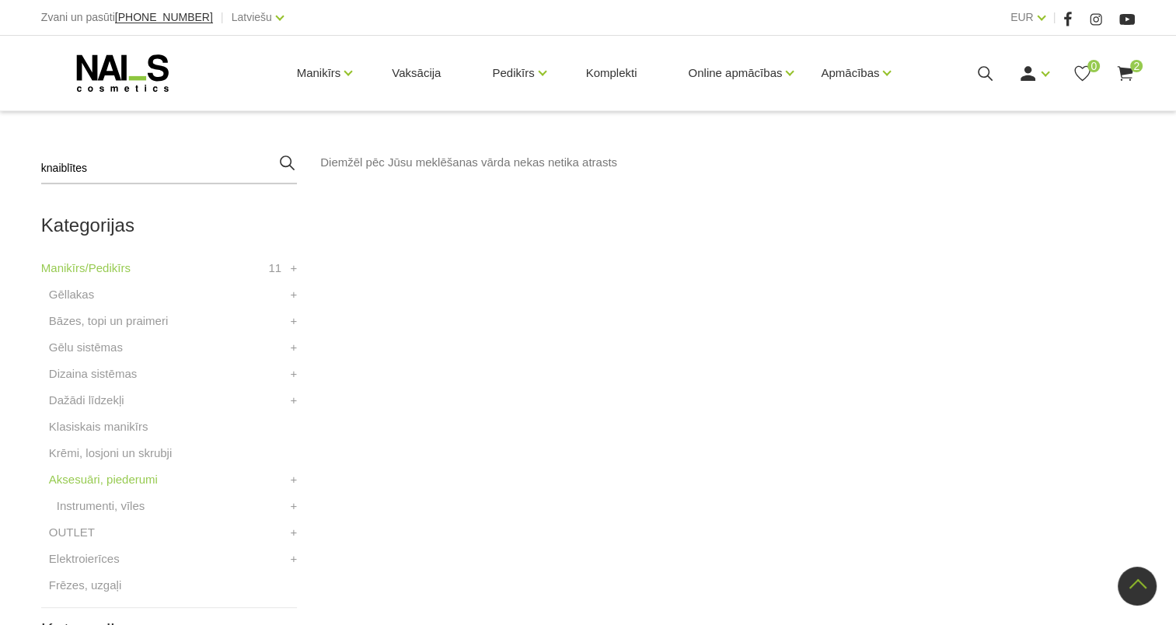
scroll to position [327, 0]
click at [88, 292] on link "Gēllakas" at bounding box center [71, 296] width 45 height 19
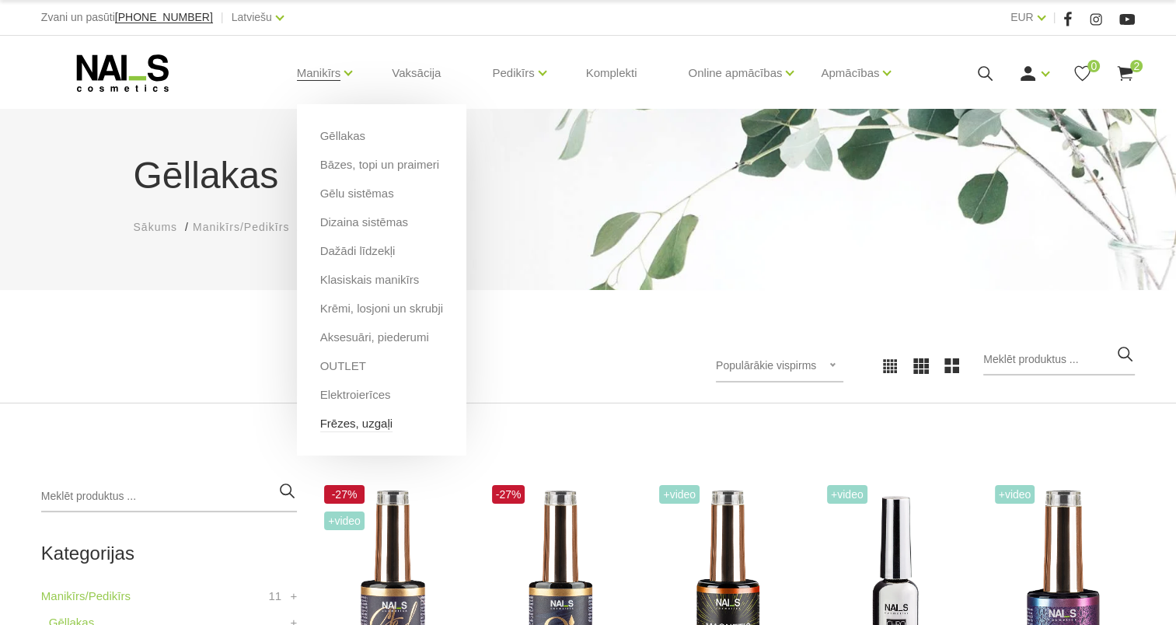
click at [371, 420] on link "Frēzes, uzgaļi" at bounding box center [356, 423] width 72 height 17
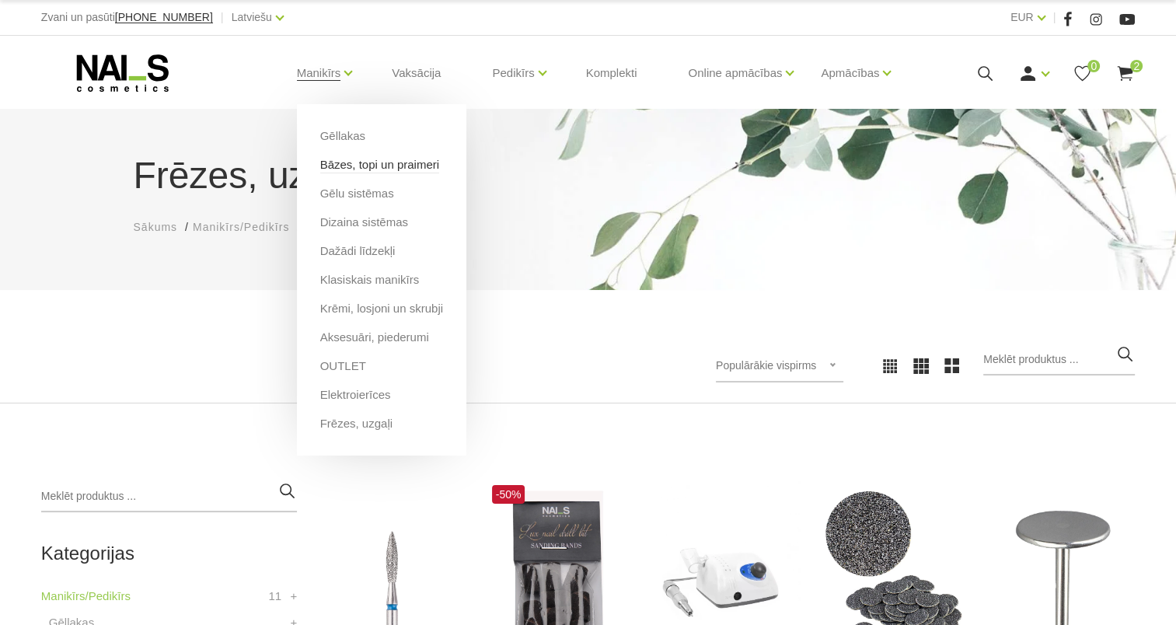
click at [358, 165] on link "Bāzes, topi un praimeri" at bounding box center [379, 164] width 119 height 17
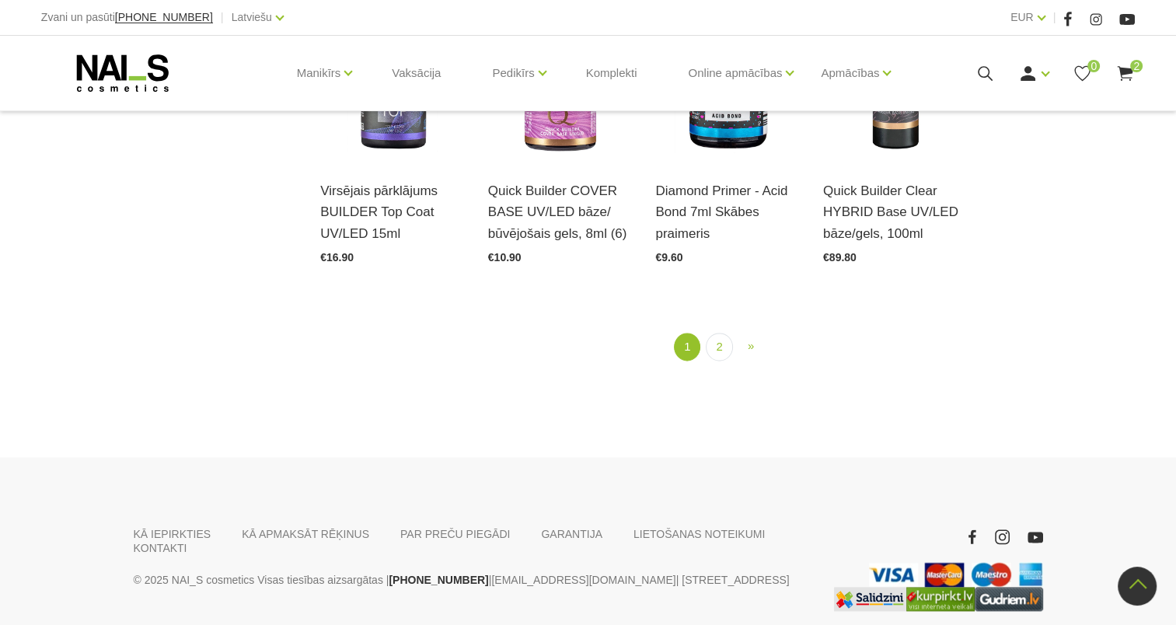
scroll to position [1885, 0]
click at [719, 332] on link "2" at bounding box center [719, 346] width 26 height 29
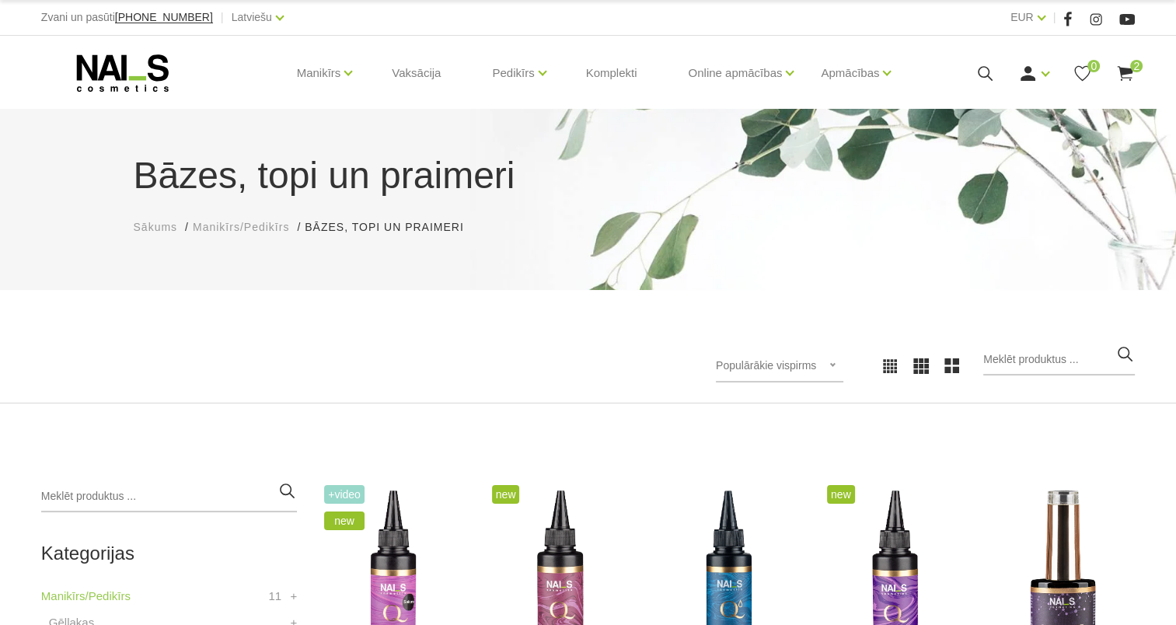
click at [805, 359] on span "Populārākie vispirms" at bounding box center [766, 365] width 100 height 12
click at [1057, 348] on input "search" at bounding box center [1059, 359] width 152 height 31
type input "knaibles"
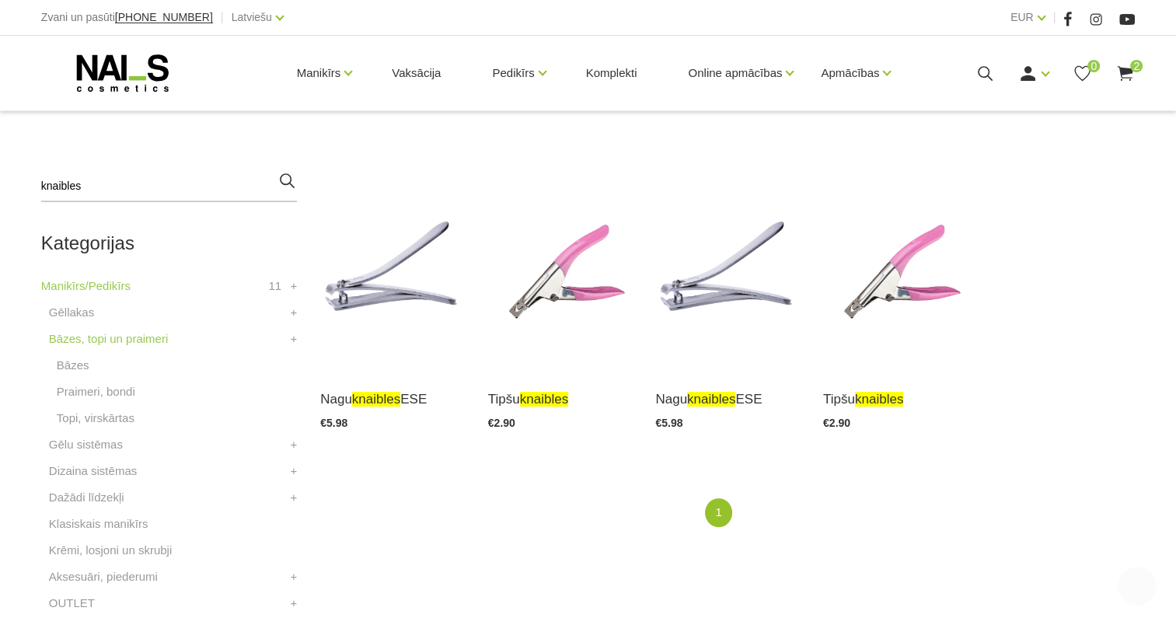
scroll to position [311, 0]
click at [761, 516] on ul "1 (current)" at bounding box center [727, 512] width 815 height 29
click at [722, 509] on link "1" at bounding box center [718, 512] width 26 height 29
click at [102, 283] on link "Manikīrs/Pedikīrs" at bounding box center [85, 285] width 89 height 19
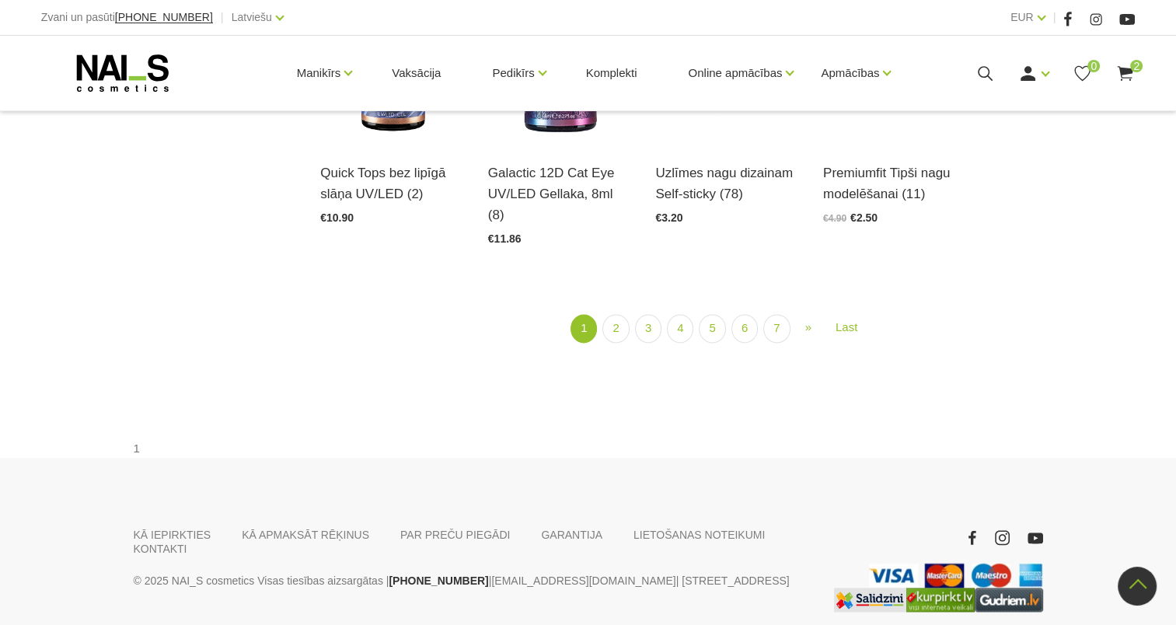
scroll to position [1985, 0]
click at [613, 313] on link "2" at bounding box center [616, 327] width 26 height 29
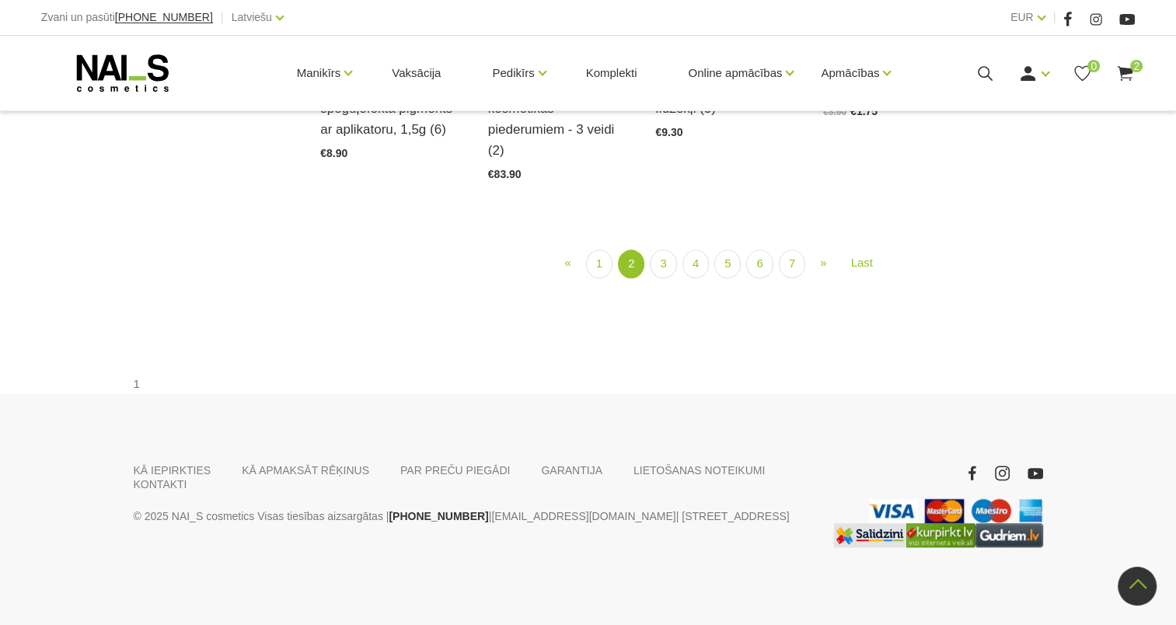
scroll to position [1769, 0]
click at [665, 278] on link "3" at bounding box center [663, 264] width 26 height 29
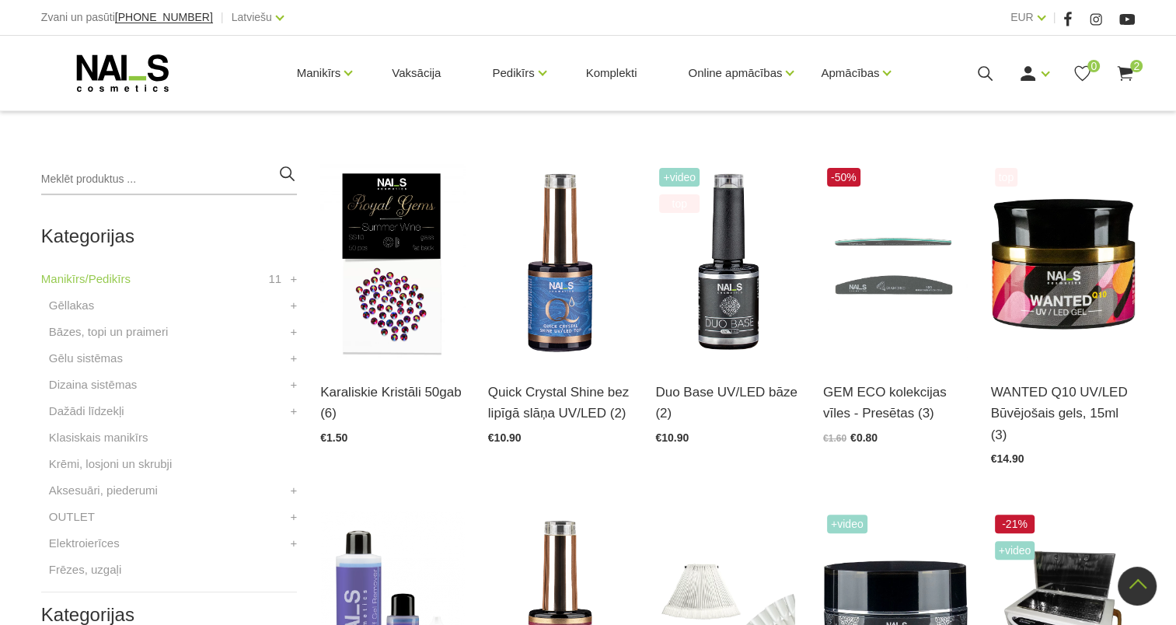
scroll to position [339, 0]
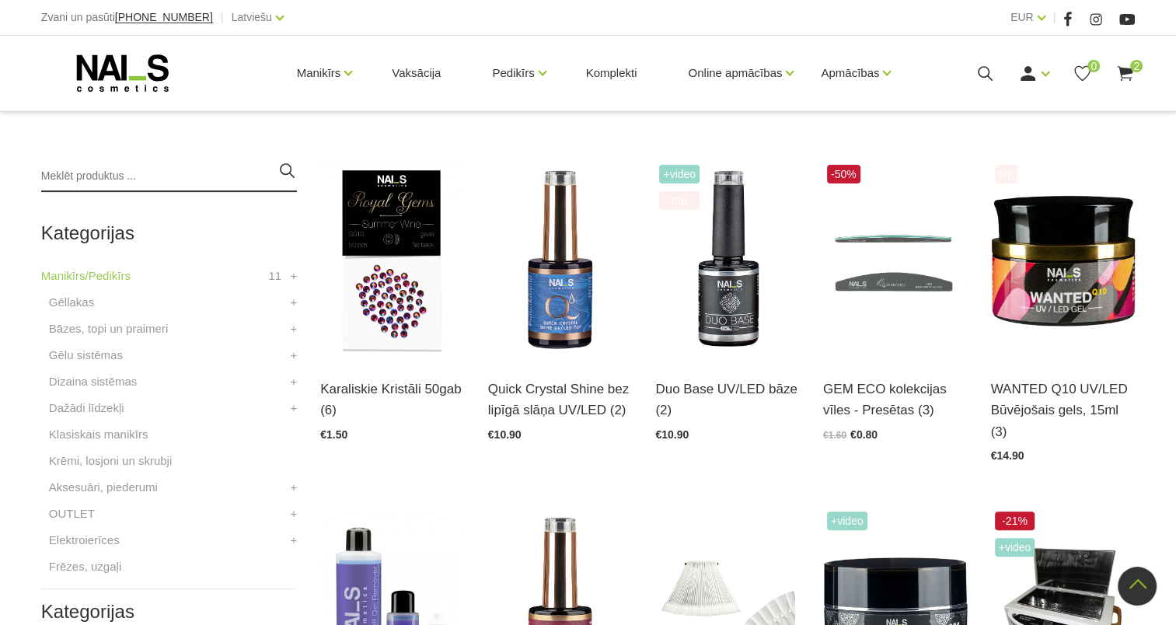
click at [177, 183] on input "search" at bounding box center [169, 176] width 256 height 31
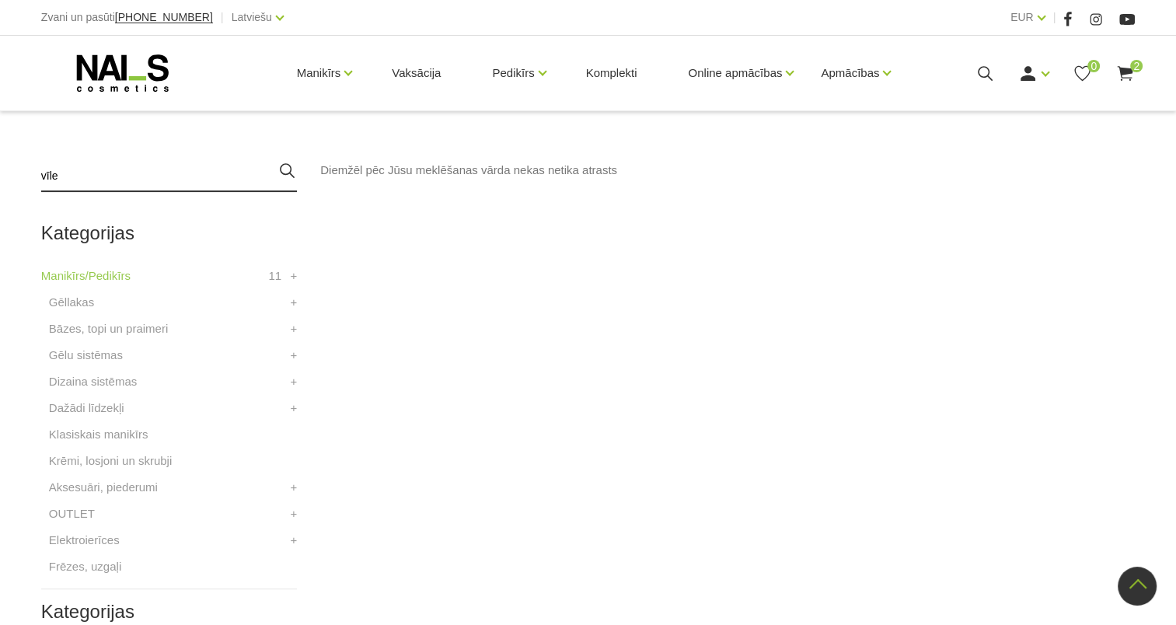
type input "vīle"
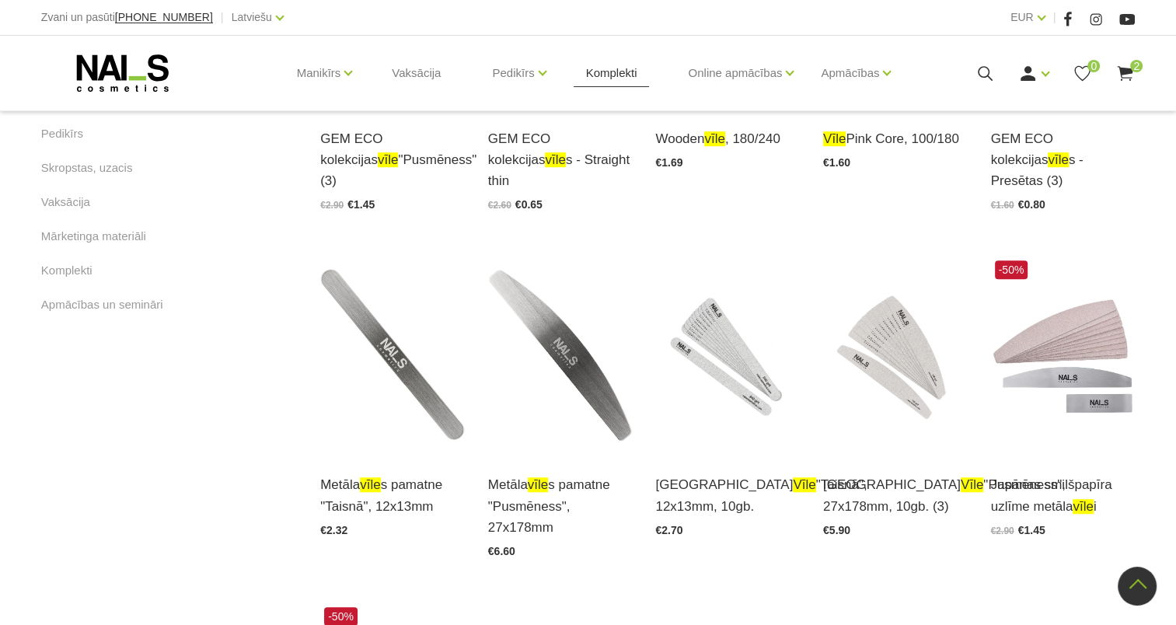
scroll to position [893, 0]
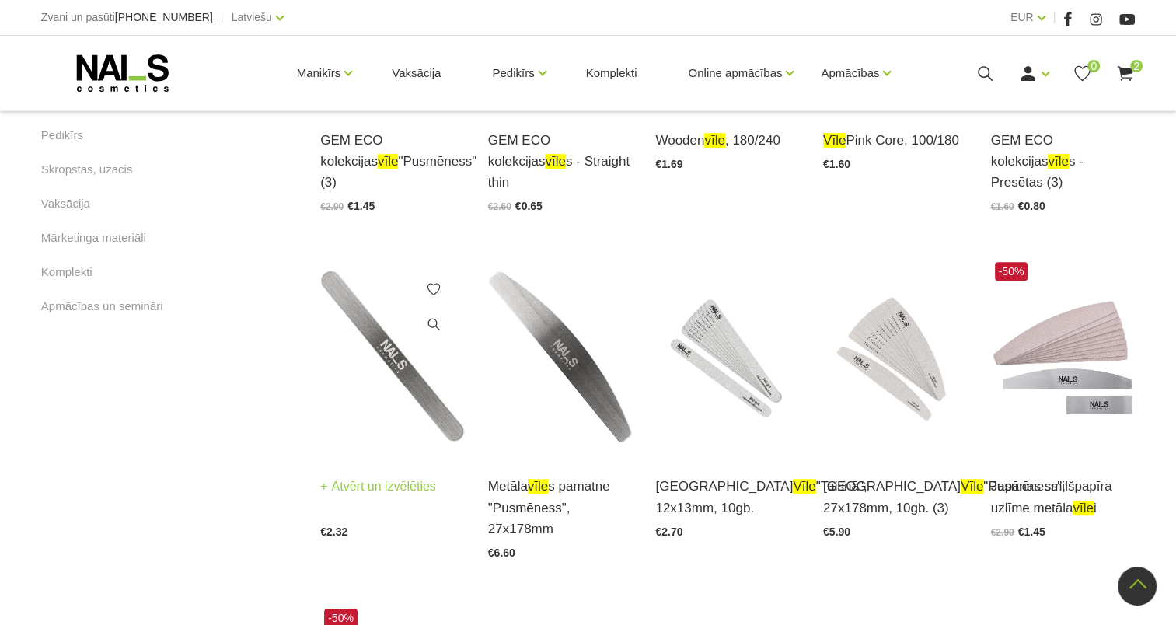
click at [424, 376] on img at bounding box center [392, 357] width 145 height 198
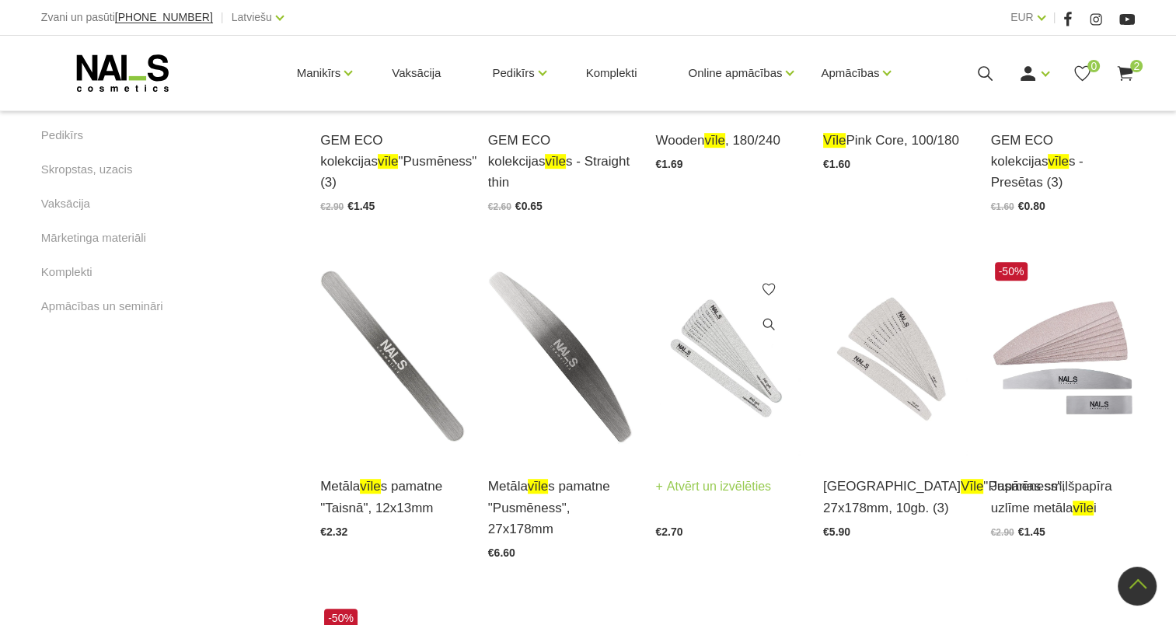
click at [713, 369] on img at bounding box center [727, 357] width 145 height 198
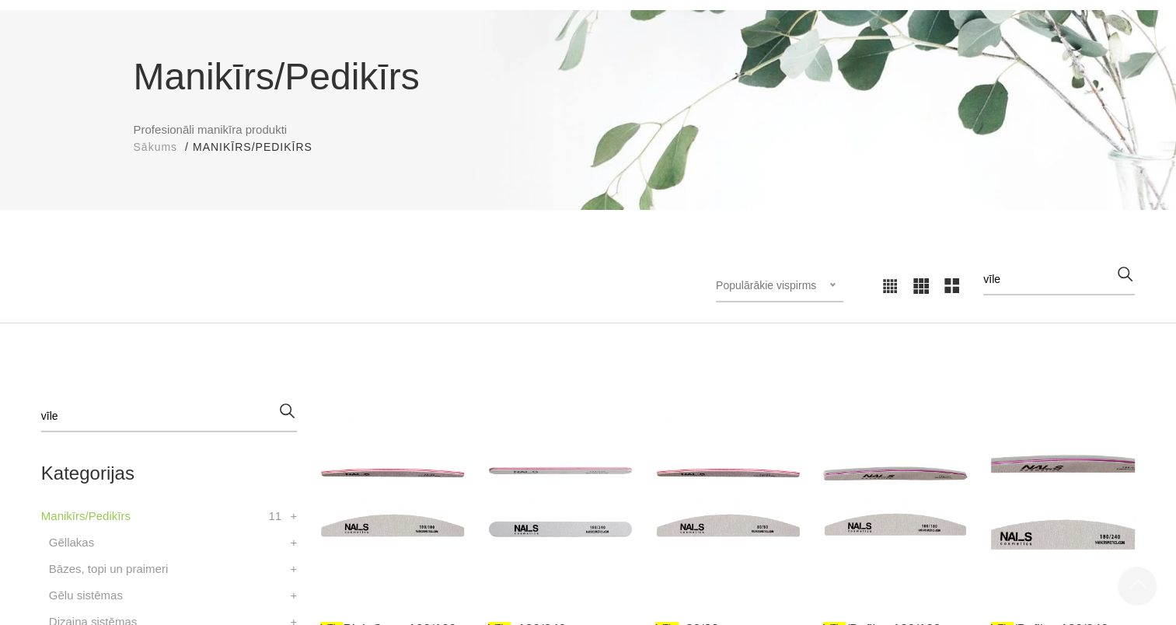
scroll to position [0, 0]
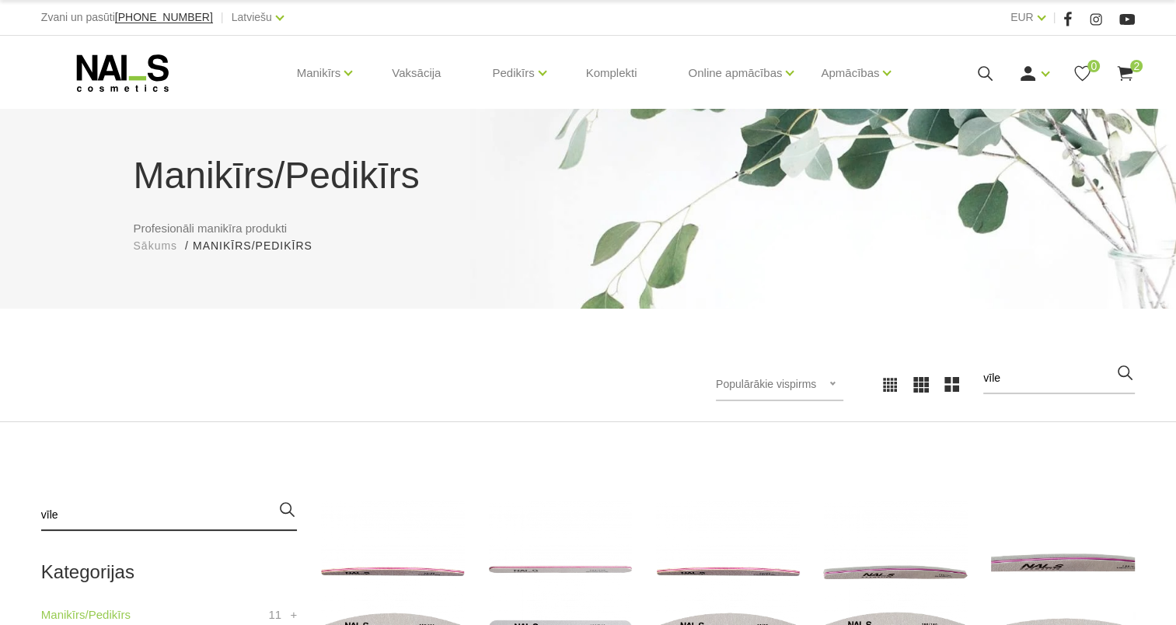
click at [216, 509] on input "vīle" at bounding box center [169, 515] width 256 height 31
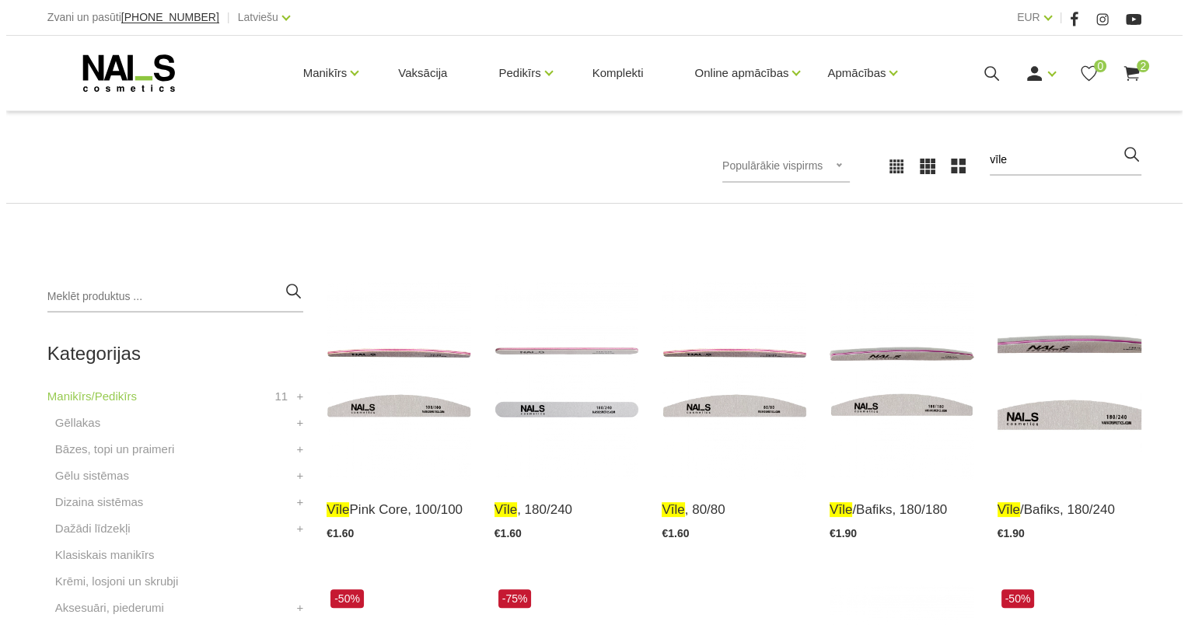
scroll to position [218, 0]
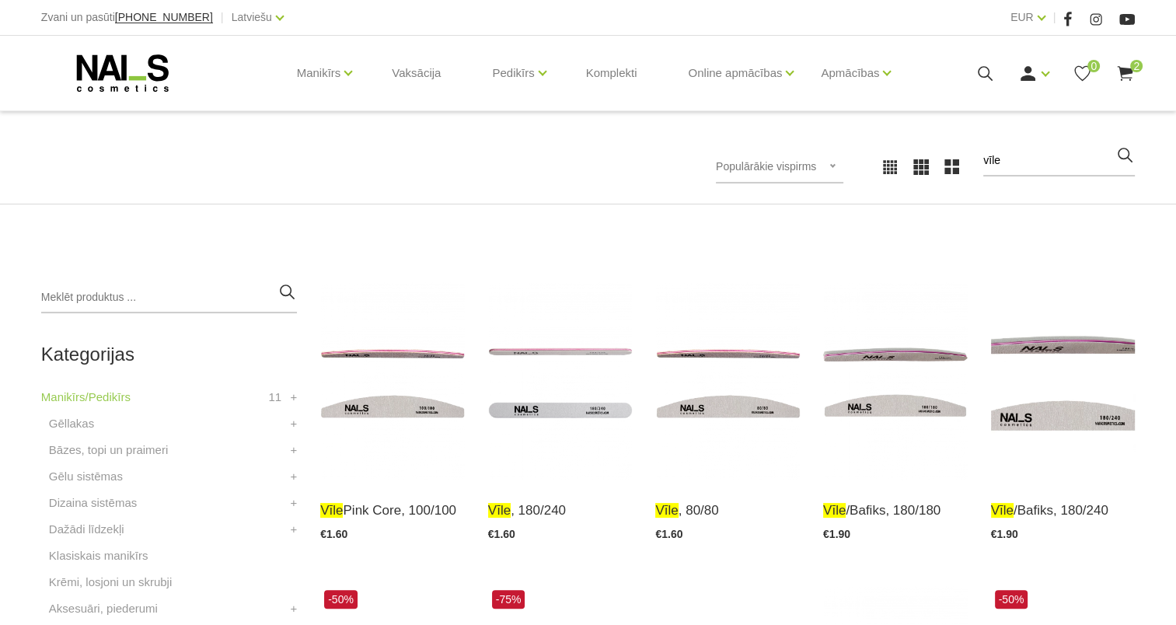
click at [1119, 76] on icon at bounding box center [1125, 73] width 19 height 19
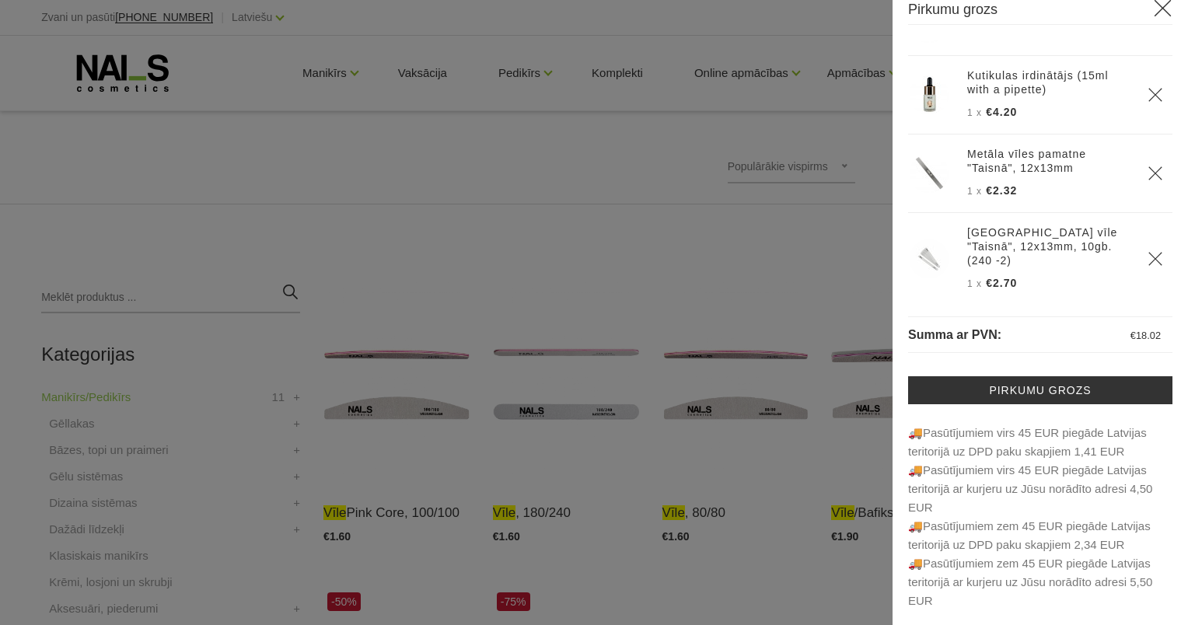
scroll to position [56, 0]
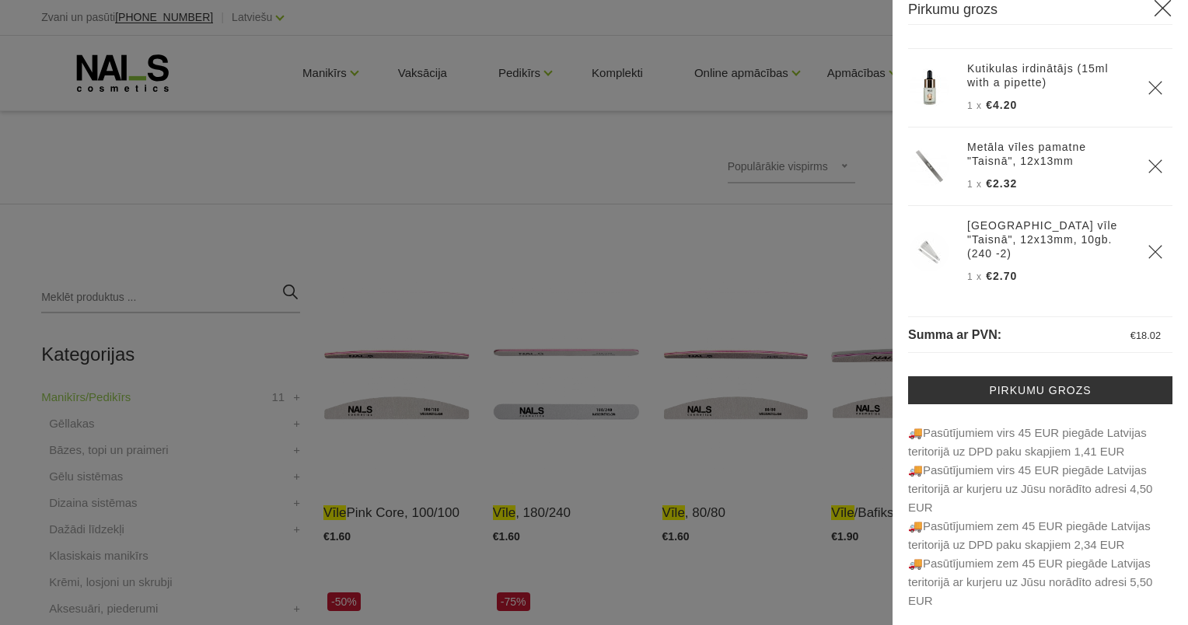
click at [930, 183] on img at bounding box center [929, 166] width 39 height 39
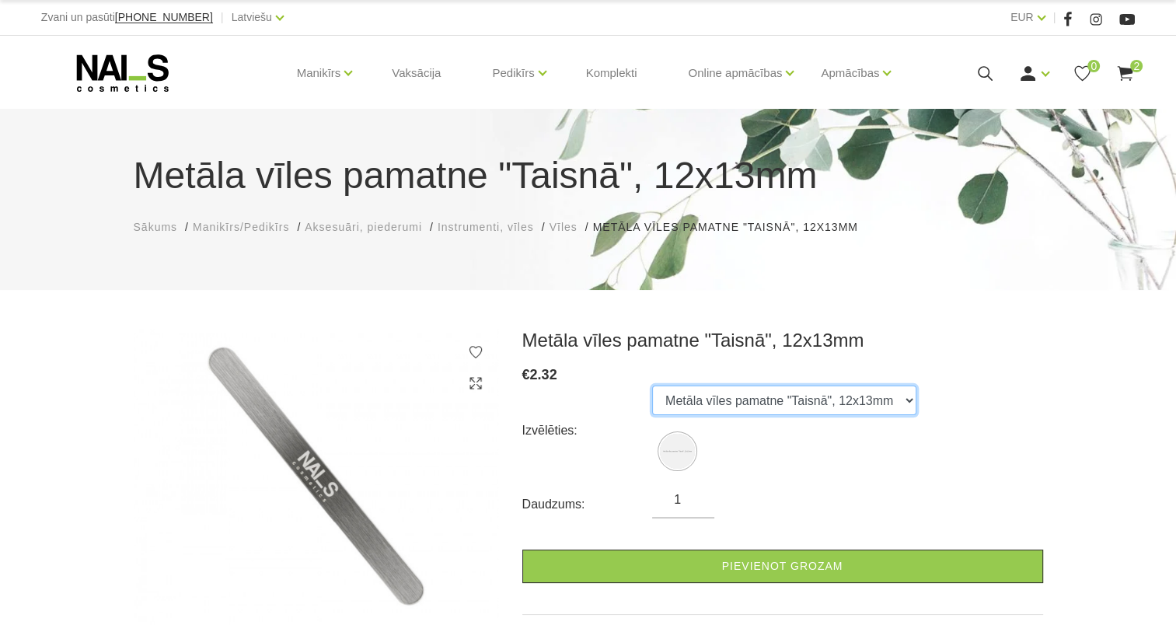
click at [788, 404] on select "Metāla vīles pamatne "Taisnā", 12x13mm" at bounding box center [784, 401] width 264 height 30
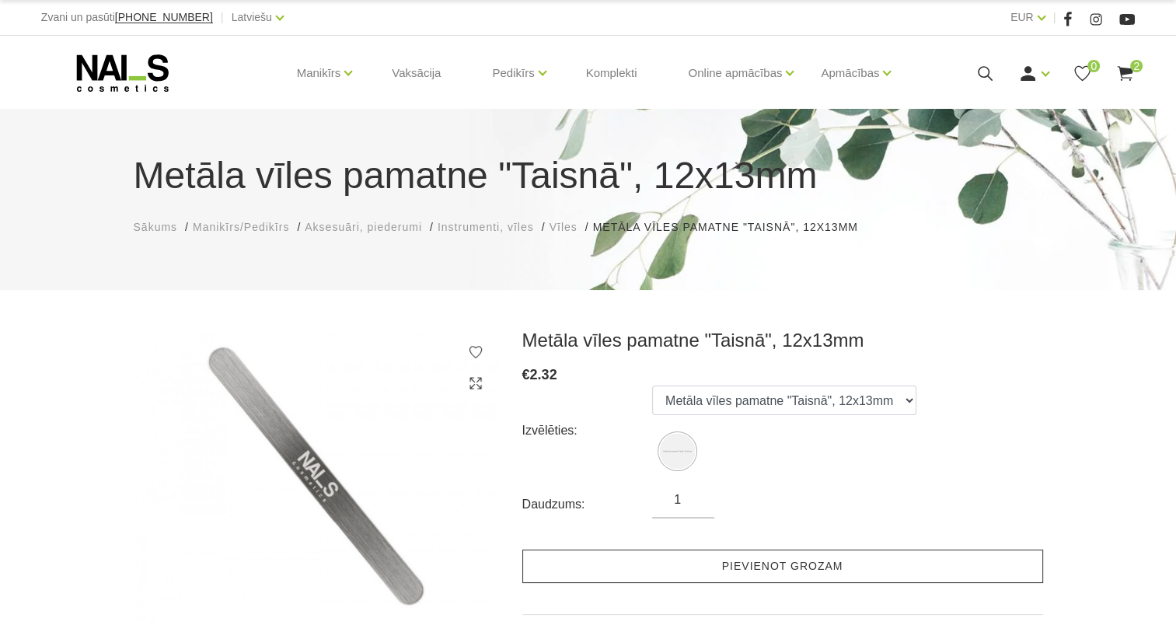
click at [775, 572] on link "Pievienot grozam" at bounding box center [782, 566] width 521 height 33
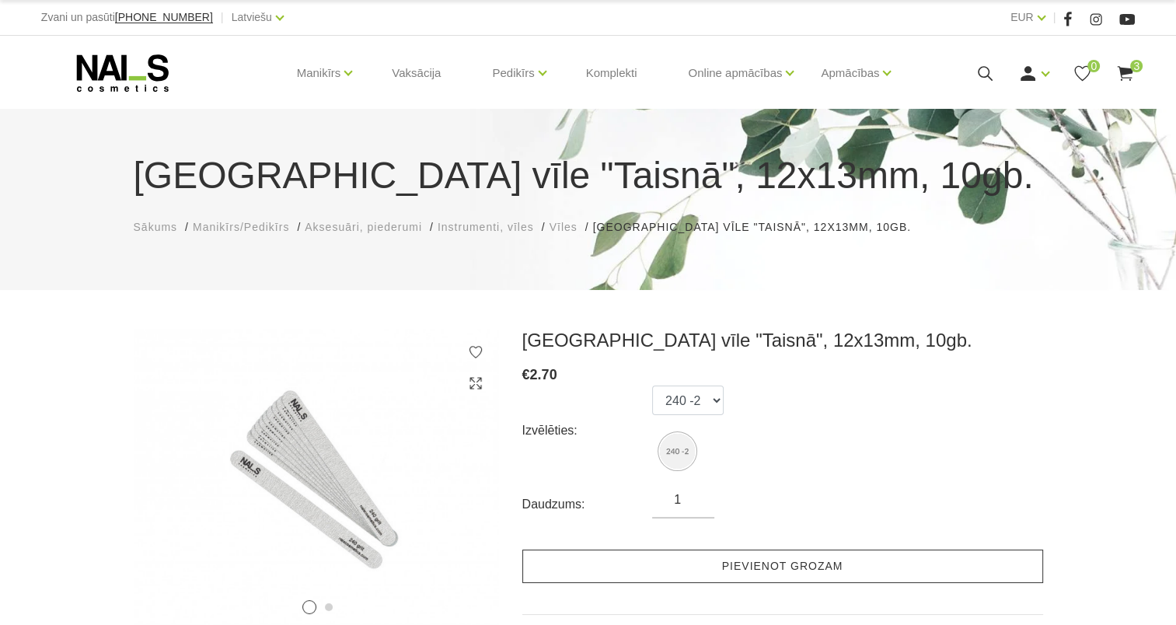
click at [673, 550] on link "Pievienot grozam" at bounding box center [782, 566] width 521 height 33
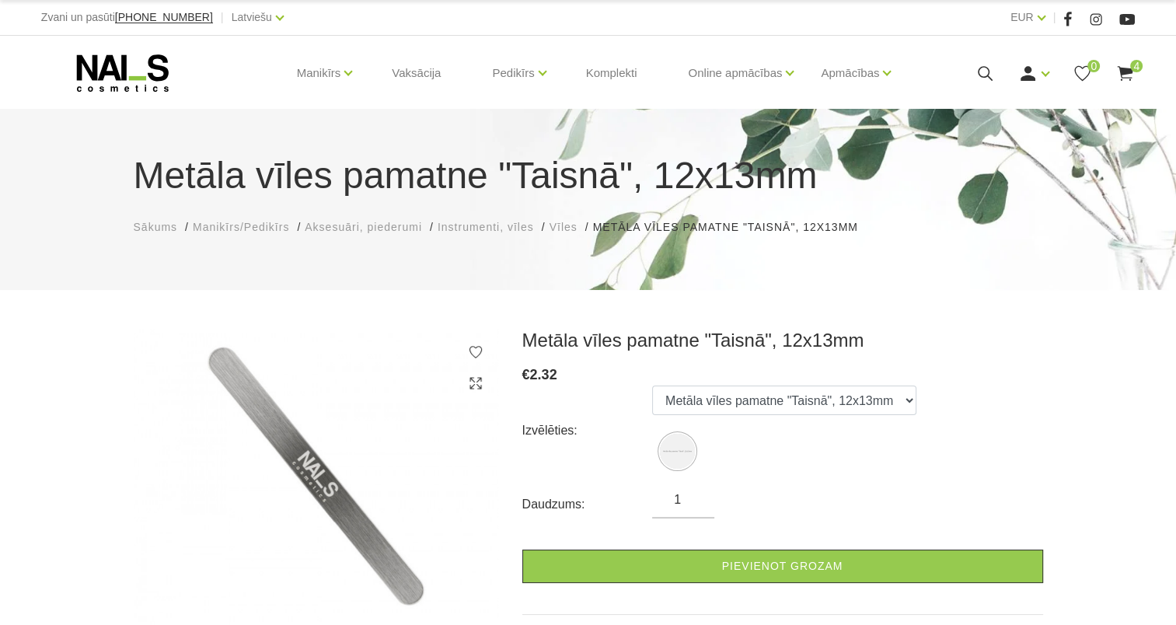
click at [1132, 76] on icon at bounding box center [1125, 73] width 19 height 19
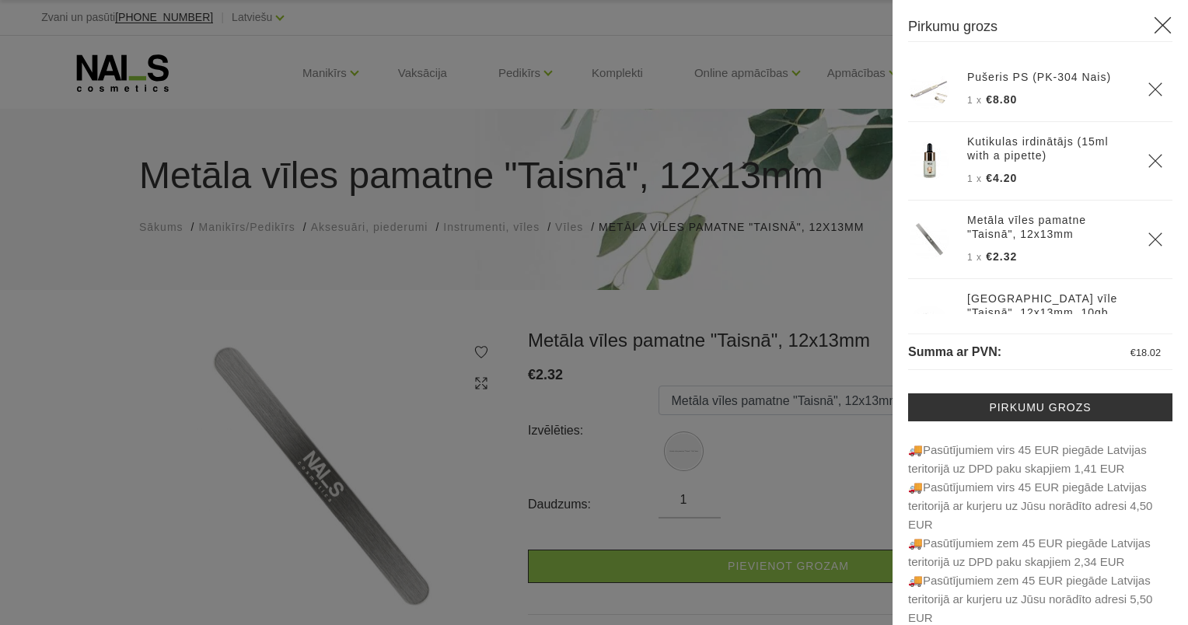
scroll to position [56, 0]
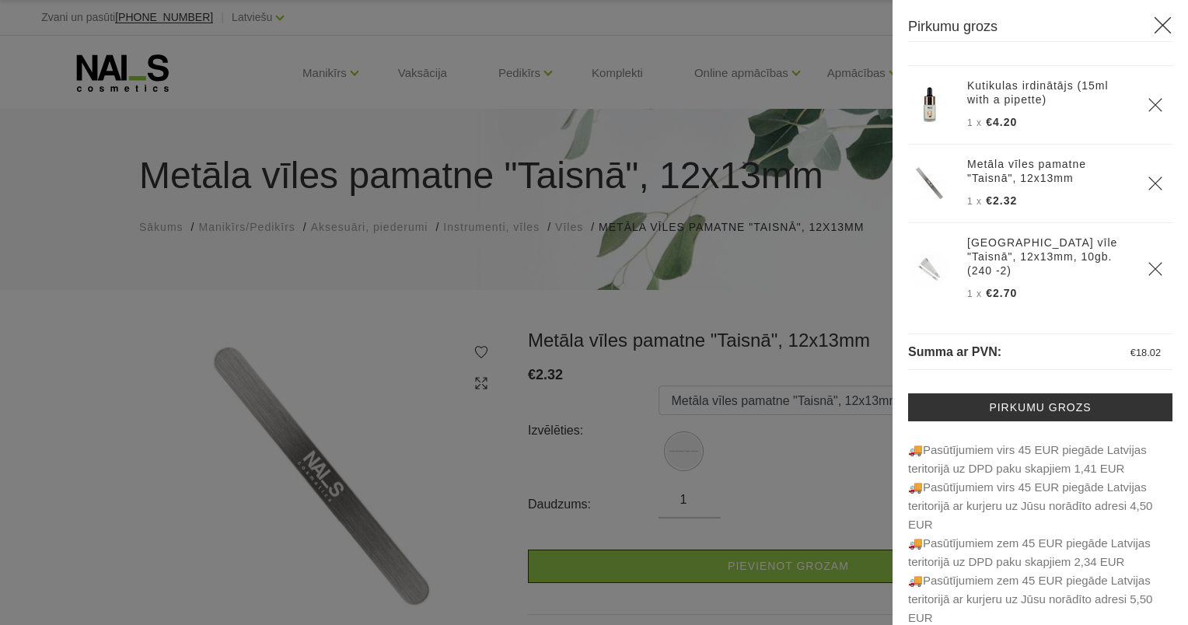
click at [1148, 187] on icon "Delete" at bounding box center [1156, 184] width 16 height 16
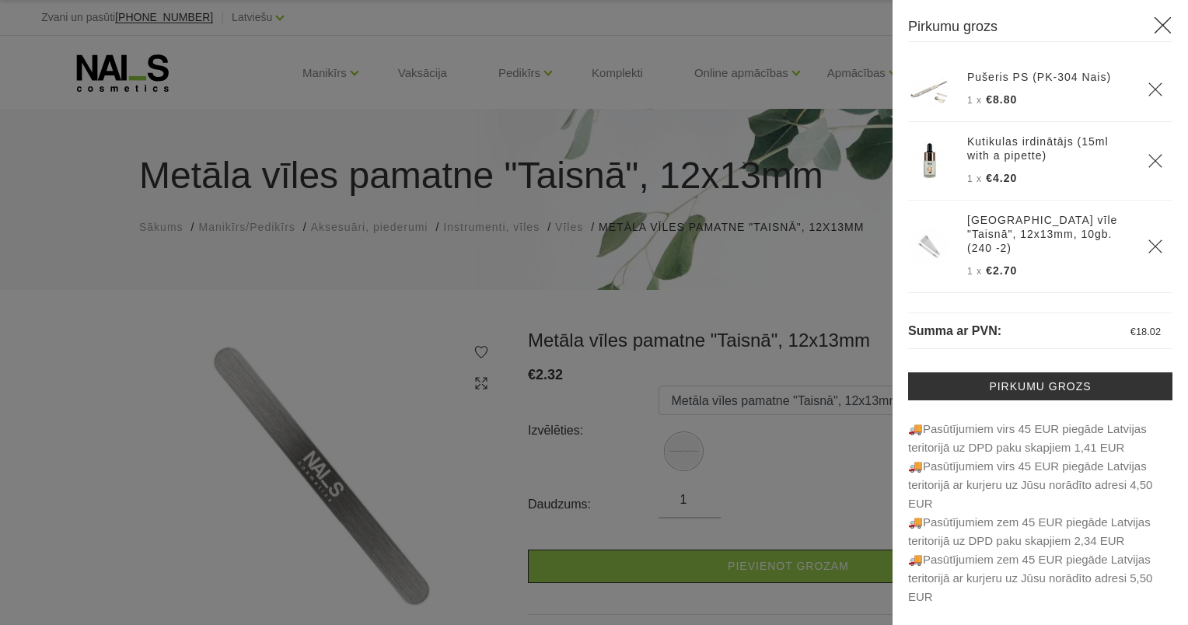
click at [1156, 239] on icon "Delete" at bounding box center [1156, 247] width 16 height 16
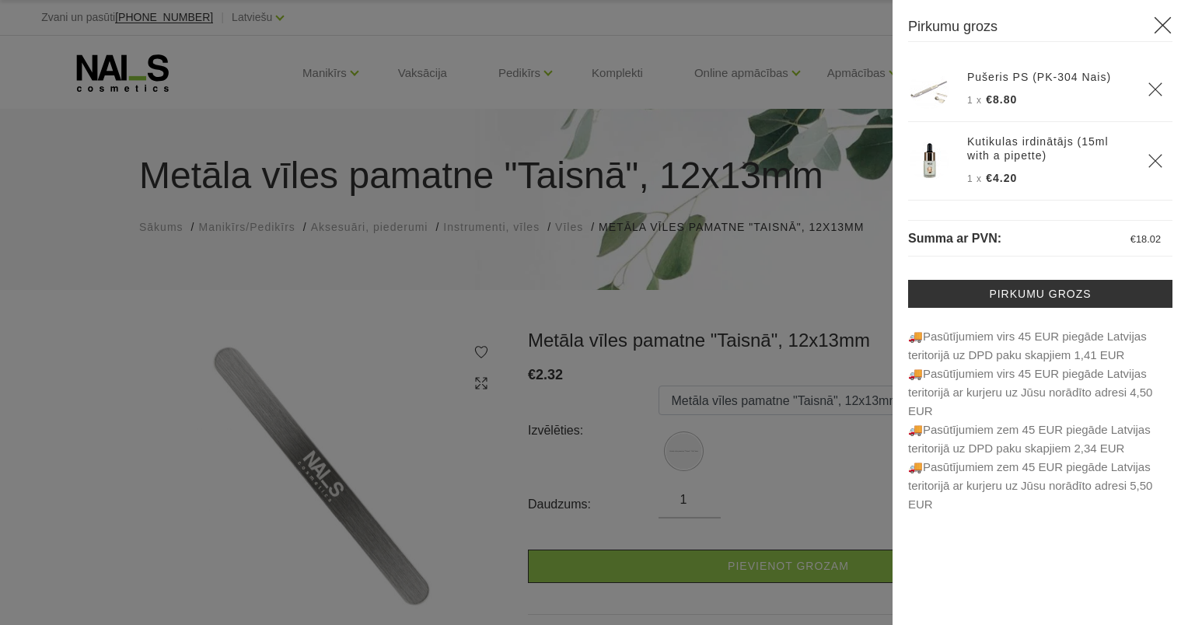
click at [958, 116] on th "Pušeris PS (PK-304 Nais) 1 x €8.80" at bounding box center [1048, 90] width 180 height 65
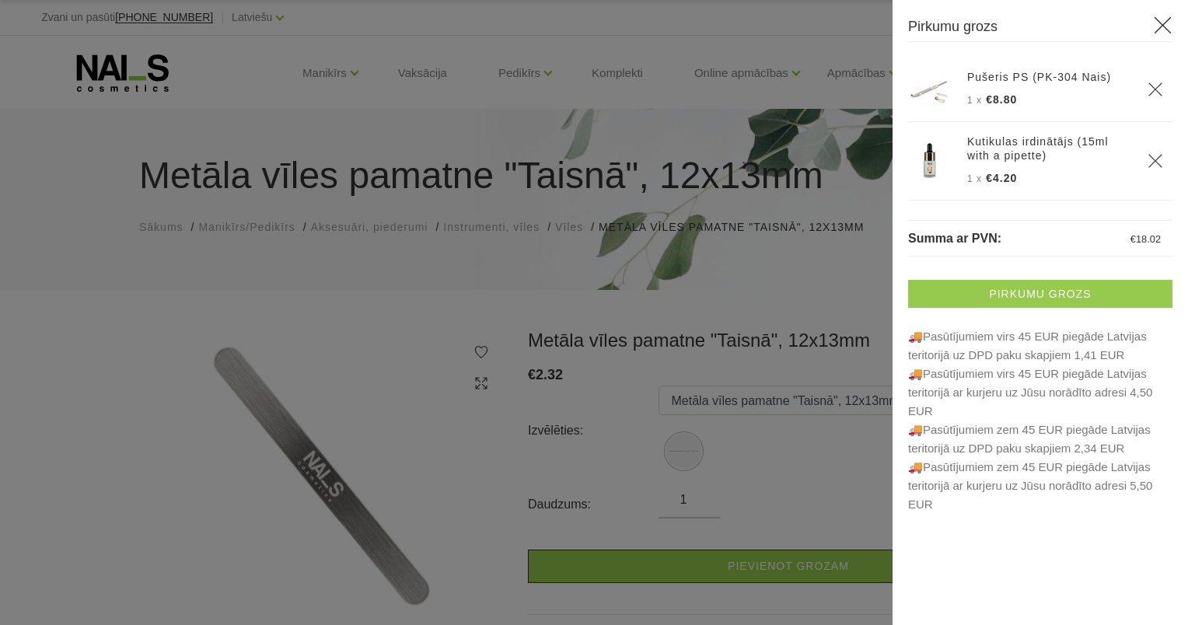
click at [1029, 291] on link "Pirkumu grozs" at bounding box center [1040, 294] width 264 height 28
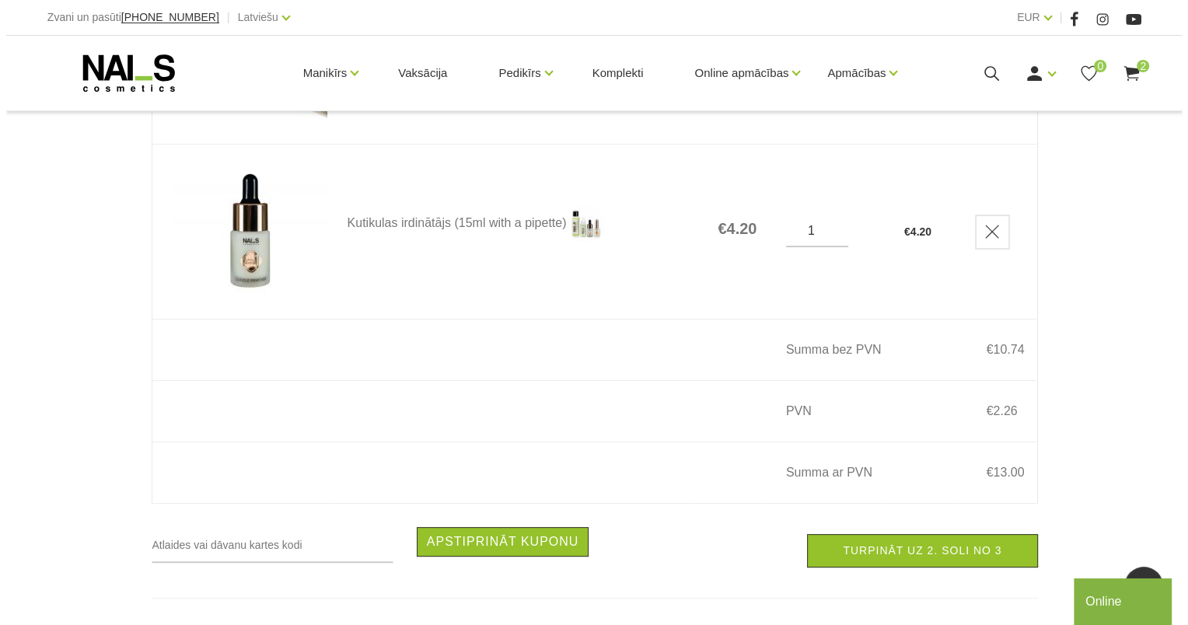
scroll to position [404, 0]
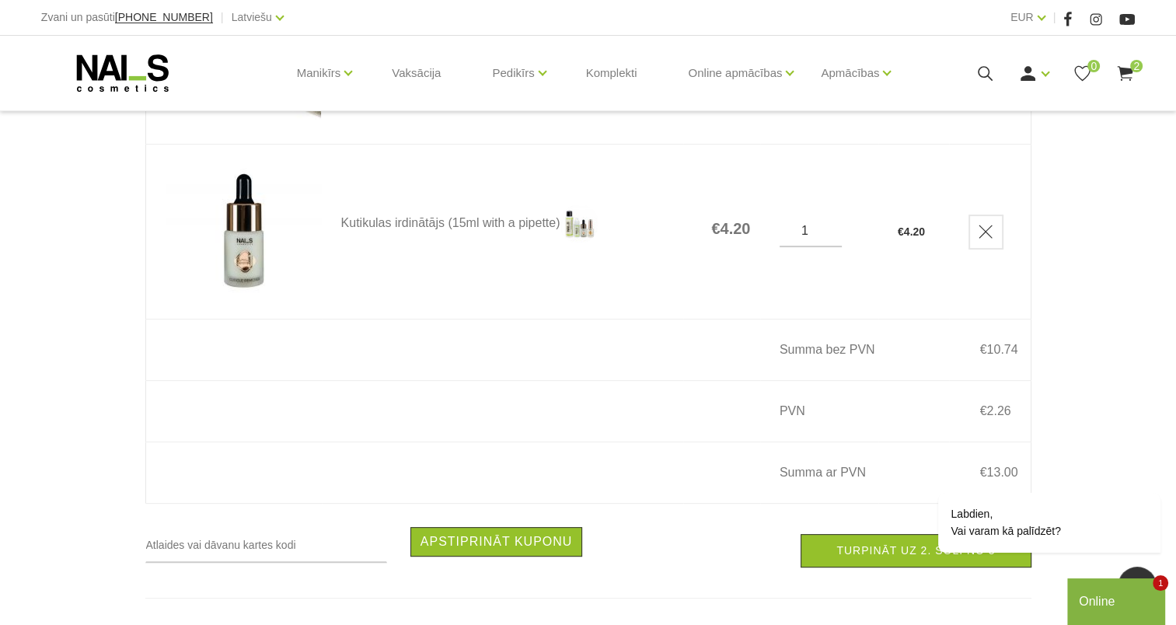
click at [1127, 74] on icon at bounding box center [1125, 73] width 19 height 19
